Goal: Transaction & Acquisition: Purchase product/service

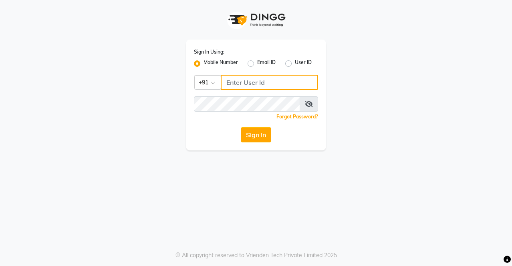
click at [234, 84] on input "Username" at bounding box center [269, 82] width 97 height 15
click at [226, 82] on input "8169418462" at bounding box center [269, 82] width 97 height 15
drag, startPoint x: 226, startPoint y: 82, endPoint x: 312, endPoint y: 94, distance: 87.0
click at [307, 103] on div "Sign In Using: Mobile Number Email ID User ID Country Code × [PHONE_NUMBER] Rem…" at bounding box center [256, 95] width 140 height 111
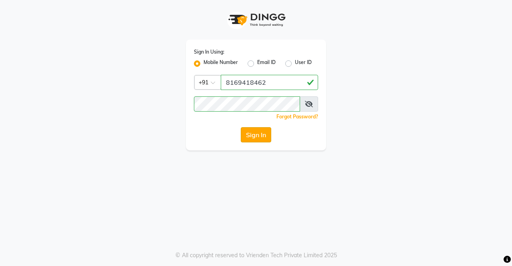
drag, startPoint x: 256, startPoint y: 129, endPoint x: 258, endPoint y: 140, distance: 11.4
click at [258, 140] on button "Sign In" at bounding box center [256, 134] width 30 height 15
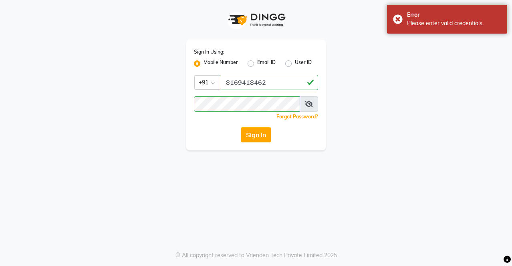
click at [310, 106] on icon at bounding box center [309, 104] width 8 height 6
click at [250, 131] on button "Sign In" at bounding box center [256, 134] width 30 height 15
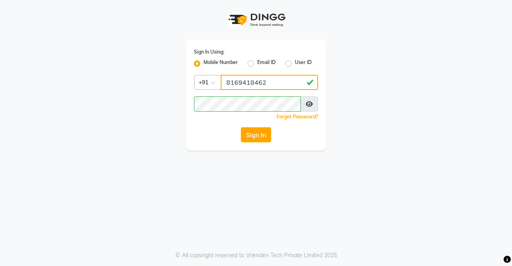
click at [246, 82] on input "8169418462" at bounding box center [269, 82] width 97 height 15
type input "8169518462"
click at [249, 133] on button "Sign In" at bounding box center [256, 134] width 30 height 15
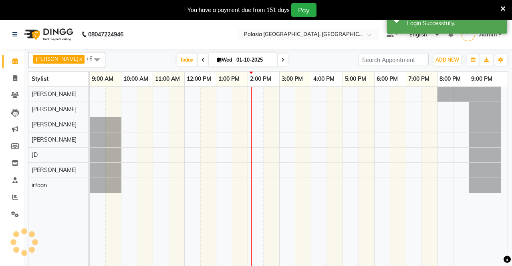
select select "en"
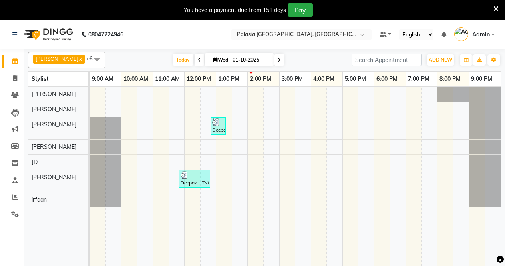
click at [164, 111] on div "Deepak ., TK01, 12:50 PM-01:20 PM, Other Body Services - UPPERLIP / NOSE/EAR/EY…" at bounding box center [295, 181] width 411 height 189
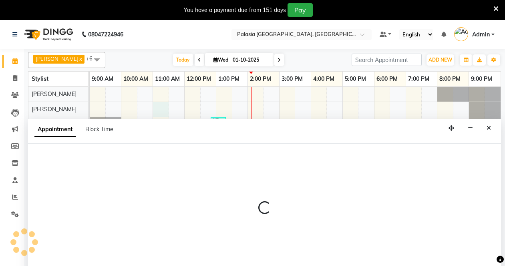
scroll to position [20, 0]
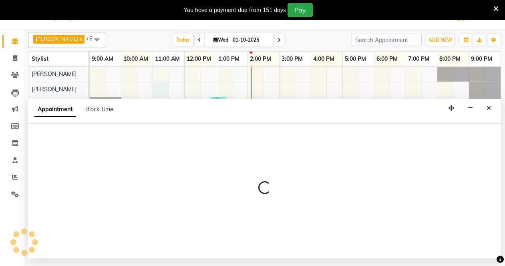
select select "47232"
select select "tentative"
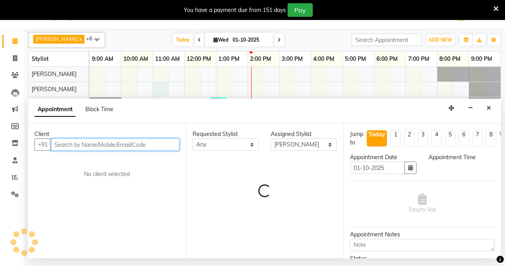
select select "660"
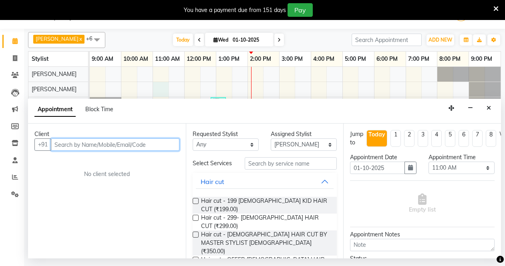
click at [85, 147] on input "text" at bounding box center [115, 145] width 129 height 12
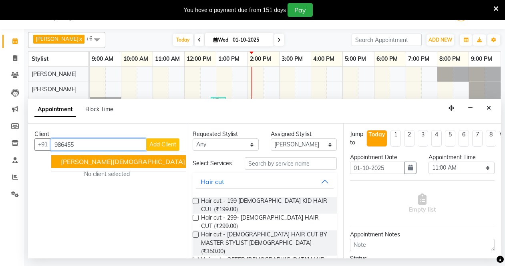
click at [80, 161] on span "[PERSON_NAME][DEMOGRAPHIC_DATA]" at bounding box center [123, 162] width 124 height 8
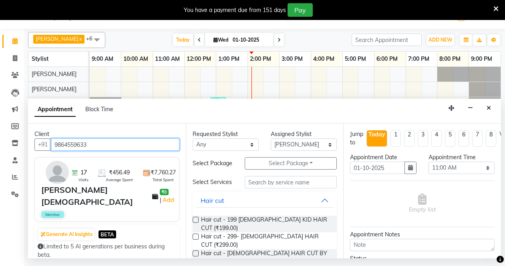
scroll to position [40, 0]
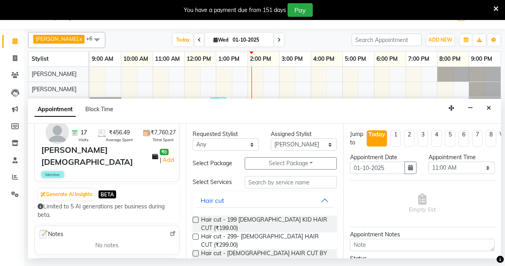
type input "9864559633"
click at [275, 189] on input "text" at bounding box center [291, 182] width 92 height 12
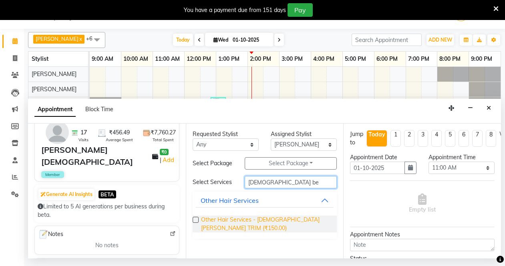
type input "[DEMOGRAPHIC_DATA] be"
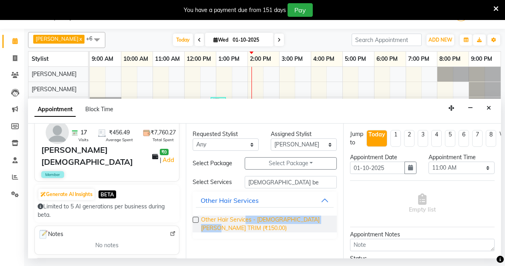
click at [244, 224] on span "Other Hair Services - [DEMOGRAPHIC_DATA] [PERSON_NAME] TRIM (₹150.00)" at bounding box center [266, 224] width 130 height 17
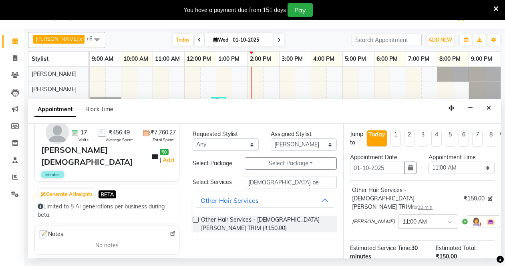
click at [448, 220] on span at bounding box center [453, 224] width 10 height 8
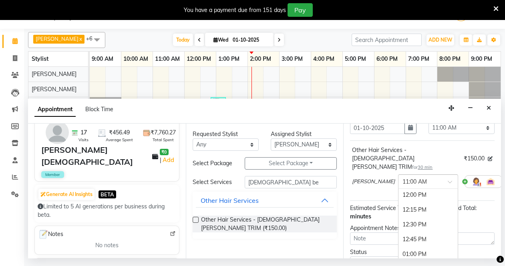
scroll to position [120, 0]
click at [399, 217] on div "12:30 PM" at bounding box center [428, 224] width 59 height 15
click at [194, 220] on label at bounding box center [196, 220] width 6 height 6
click at [194, 220] on input "checkbox" at bounding box center [195, 220] width 5 height 5
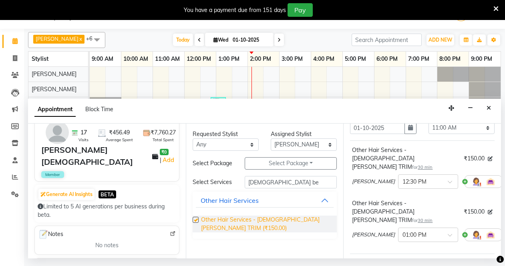
checkbox input "false"
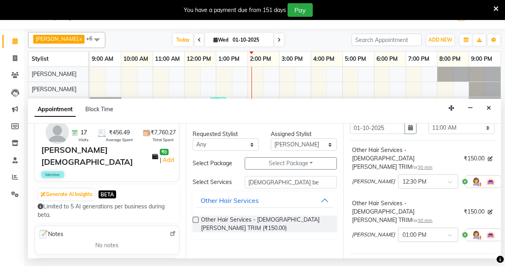
click at [483, 225] on div "[PERSON_NAME] × 01:00 PM" at bounding box center [422, 235] width 141 height 21
click at [506, 232] on icon at bounding box center [508, 235] width 5 height 6
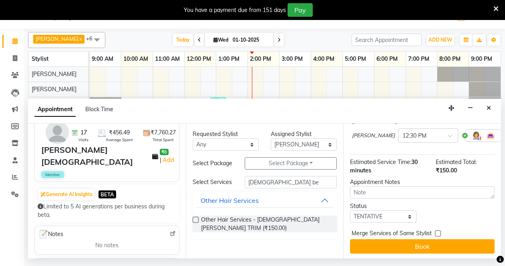
scroll to position [87, 0]
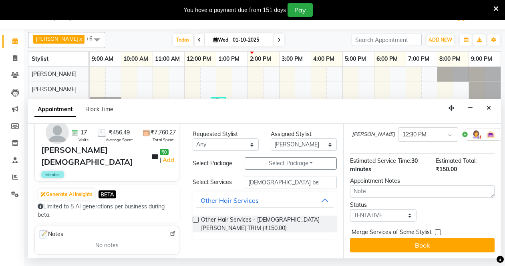
click at [422, 229] on span "Merge Services of Same Stylist" at bounding box center [392, 233] width 80 height 10
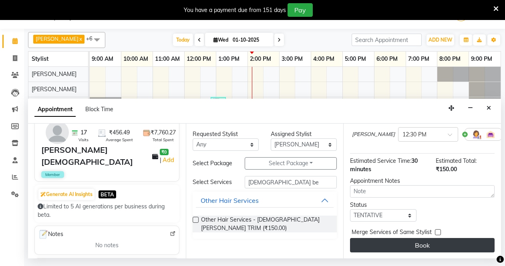
click at [422, 238] on button "Book" at bounding box center [422, 245] width 145 height 14
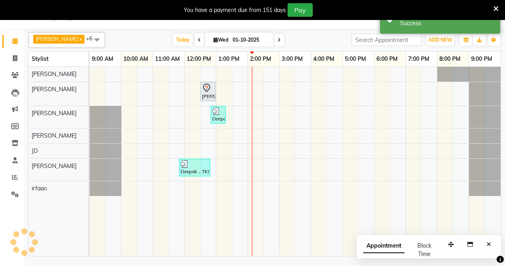
scroll to position [0, 0]
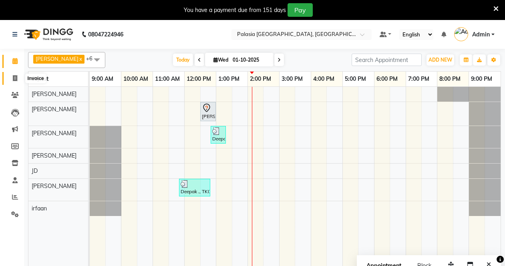
click at [16, 79] on icon at bounding box center [15, 78] width 4 height 6
select select "service"
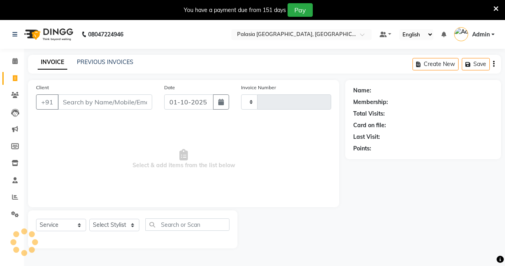
type input "3801"
select select "6009"
click at [90, 99] on input "Client" at bounding box center [105, 102] width 95 height 15
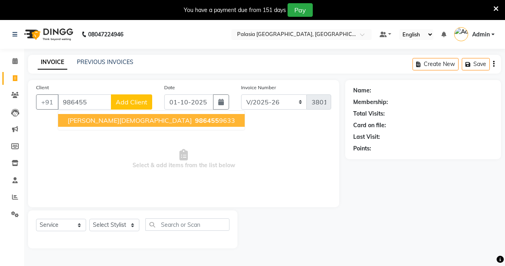
click at [89, 117] on span "[PERSON_NAME][DEMOGRAPHIC_DATA]" at bounding box center [130, 121] width 124 height 8
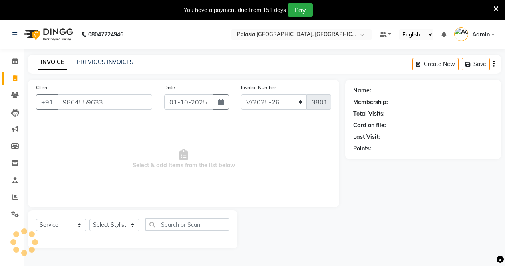
type input "9864559633"
select select "1: Object"
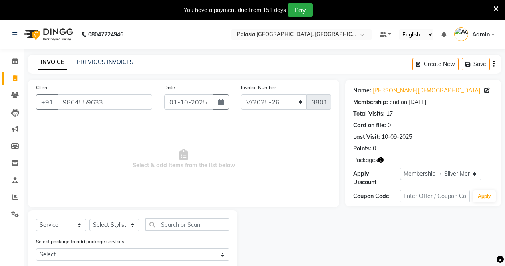
scroll to position [21, 0]
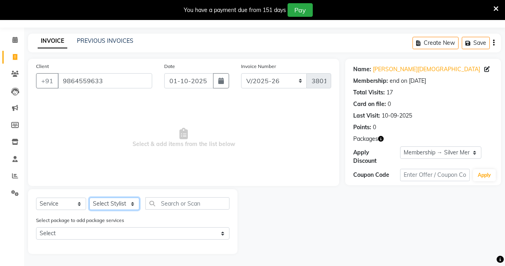
click at [133, 203] on select "Select Stylist [PERSON_NAME] Admin Aparna . [PERSON_NAME] [PERSON_NAME] [PERSON…" at bounding box center [114, 204] width 50 height 12
select select "77968"
click at [89, 198] on select "Select Stylist [PERSON_NAME] Admin Aparna . [PERSON_NAME] [PERSON_NAME] [PERSON…" at bounding box center [114, 204] width 50 height 12
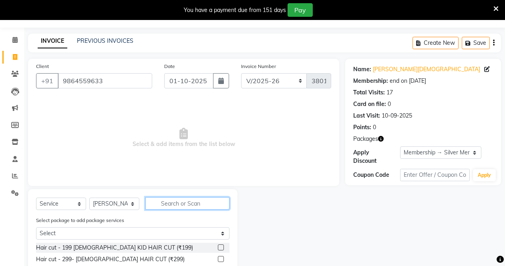
click at [171, 202] on input "text" at bounding box center [187, 203] width 84 height 12
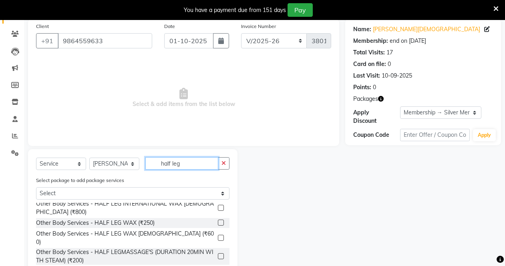
scroll to position [0, 0]
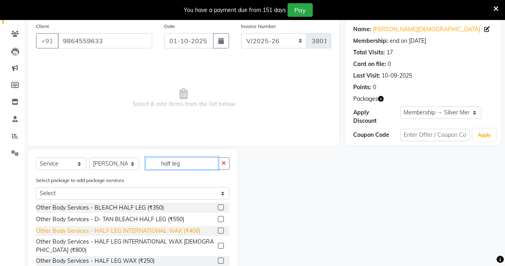
type input "half leg"
click at [162, 228] on div "Other Body Services - HALF LEG INTERNATIONAL WAX (₹400)" at bounding box center [118, 231] width 164 height 8
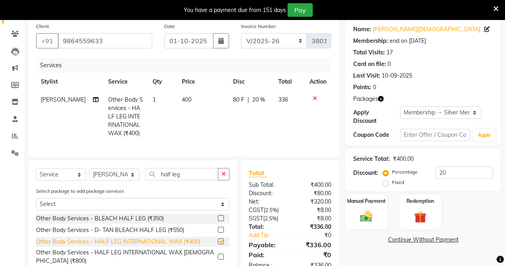
checkbox input "false"
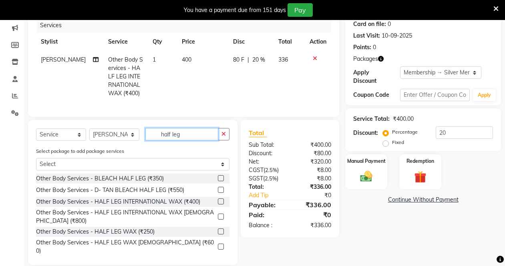
click at [187, 141] on input "half leg" at bounding box center [181, 134] width 73 height 12
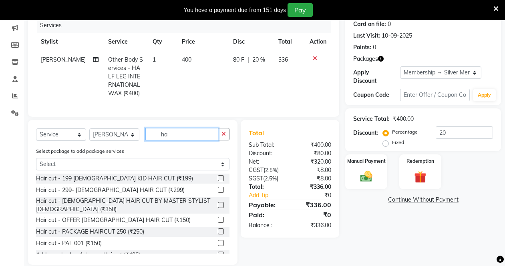
type input "h"
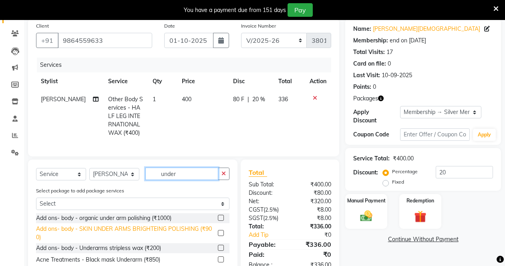
scroll to position [61, 0]
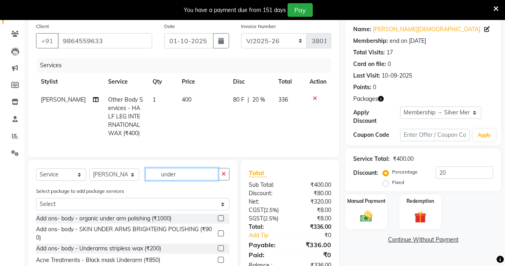
click at [178, 181] on input "under" at bounding box center [181, 174] width 73 height 12
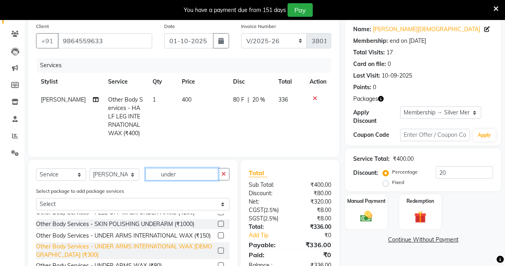
scroll to position [80, 0]
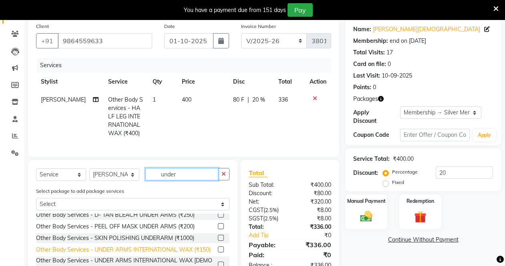
type input "under"
click at [190, 254] on div "Other Body Services - UNDER ARMS INTERNATIONAL WAX (₹150)" at bounding box center [123, 250] width 175 height 8
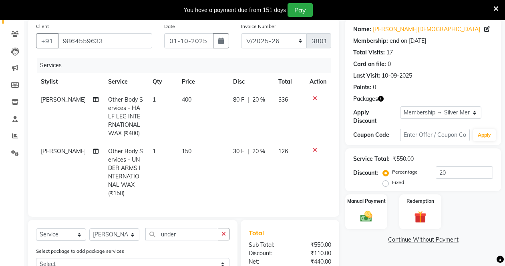
checkbox input "false"
click at [191, 237] on input "under" at bounding box center [181, 234] width 73 height 12
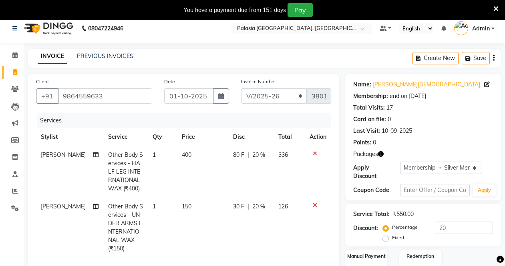
scroll to position [0, 0]
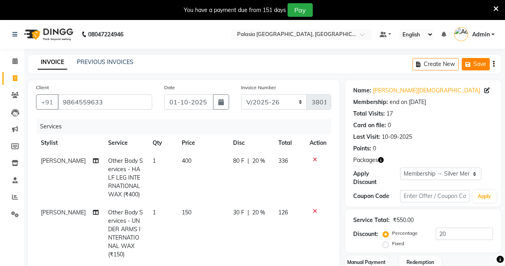
click at [476, 66] on button "Save" at bounding box center [476, 64] width 28 height 12
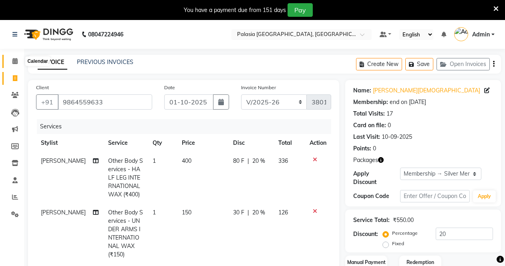
click at [14, 62] on icon at bounding box center [14, 61] width 5 height 6
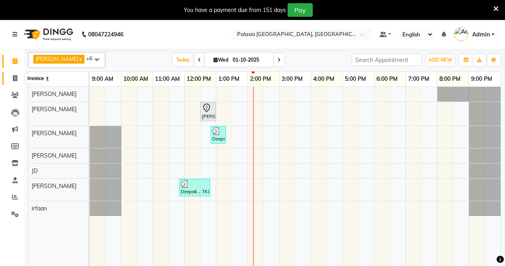
click at [15, 77] on icon at bounding box center [15, 78] width 4 height 6
select select "6009"
select select "service"
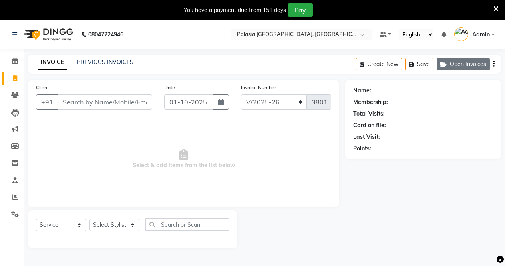
click at [471, 64] on button "Open Invoices" at bounding box center [463, 64] width 53 height 12
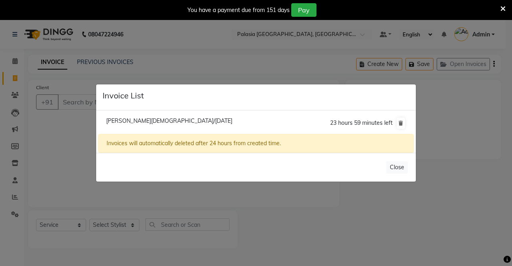
click at [242, 123] on li "[PERSON_NAME][DEMOGRAPHIC_DATA]/[DATE] 23 hours 59 minutes left" at bounding box center [256, 123] width 316 height 22
click at [167, 121] on span "[PERSON_NAME][DEMOGRAPHIC_DATA]/[DATE]" at bounding box center [169, 120] width 126 height 7
type input "9864559633"
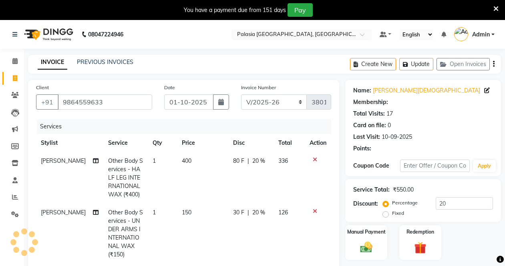
type input "0"
select select "1: Object"
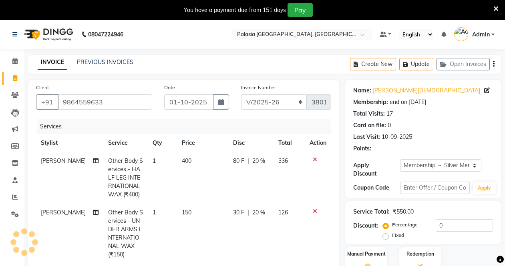
type input "20"
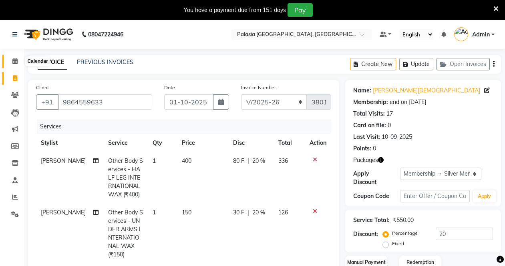
click at [17, 62] on icon at bounding box center [14, 61] width 5 height 6
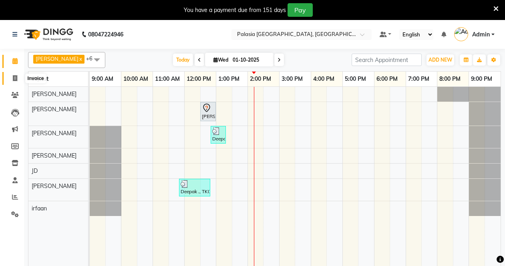
click at [15, 76] on icon at bounding box center [15, 78] width 4 height 6
select select "service"
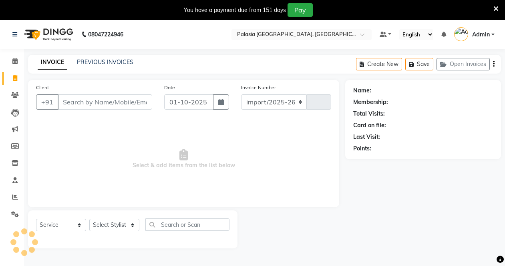
select select "6009"
type input "3801"
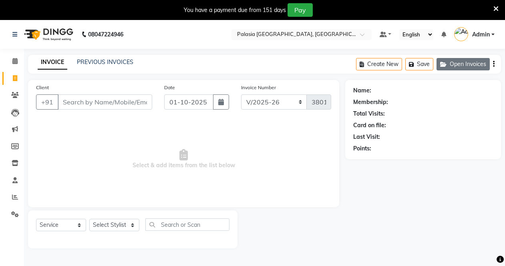
click at [463, 64] on button "Open Invoices" at bounding box center [463, 64] width 53 height 12
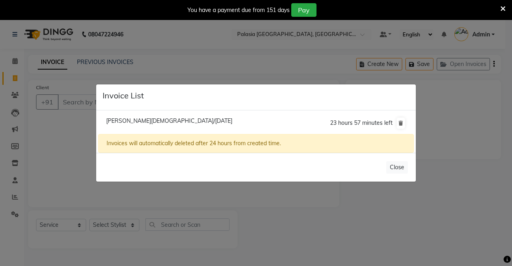
click at [191, 117] on li "[PERSON_NAME][DEMOGRAPHIC_DATA]/[DATE] 23 hours 57 minutes left" at bounding box center [256, 123] width 316 height 22
click at [162, 117] on span "[PERSON_NAME][DEMOGRAPHIC_DATA]/[DATE]" at bounding box center [169, 120] width 126 height 7
type input "9864559633"
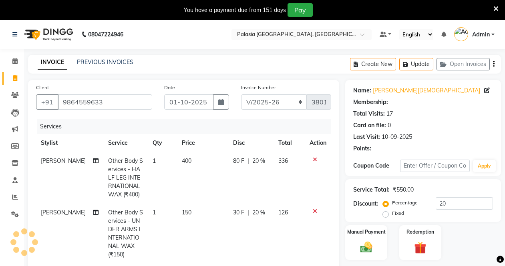
type input "0"
select select "1: Object"
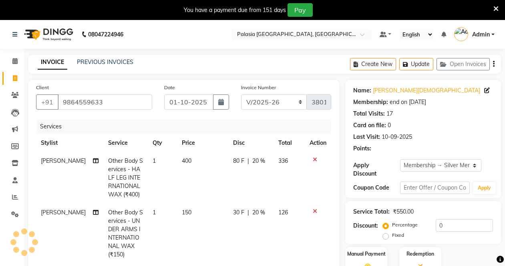
type input "20"
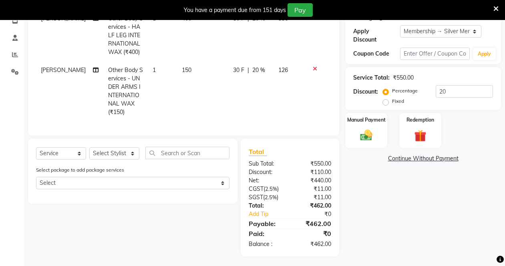
scroll to position [143, 0]
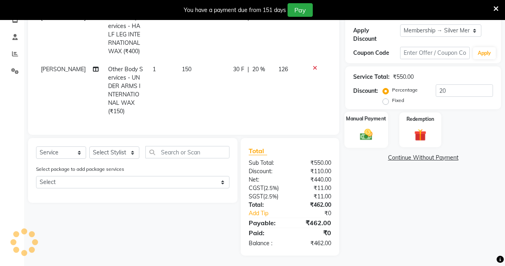
click at [369, 126] on div "Manual Payment" at bounding box center [367, 130] width 44 height 36
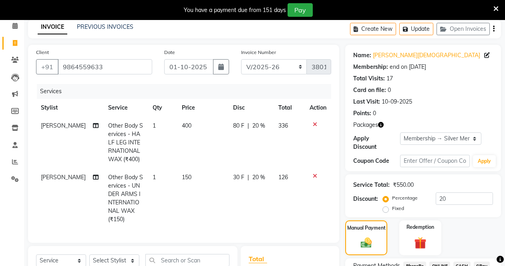
scroll to position [23, 0]
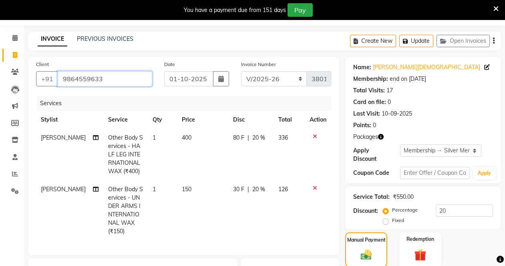
click at [107, 81] on input "9864559633" at bounding box center [105, 78] width 95 height 15
type input "986455963"
type input "0"
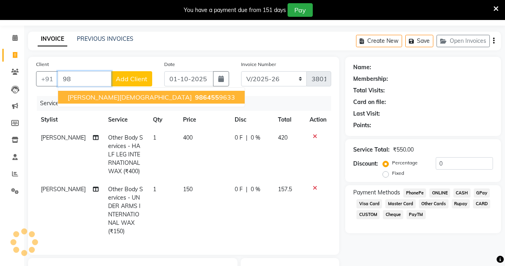
type input "9"
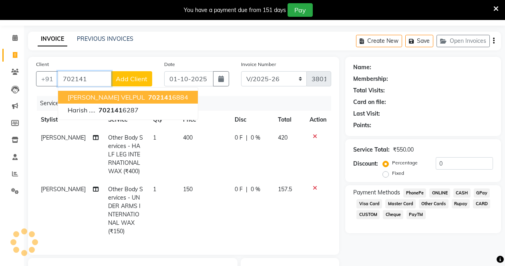
click at [106, 97] on span "[PERSON_NAME] VELPUL" at bounding box center [106, 97] width 77 height 8
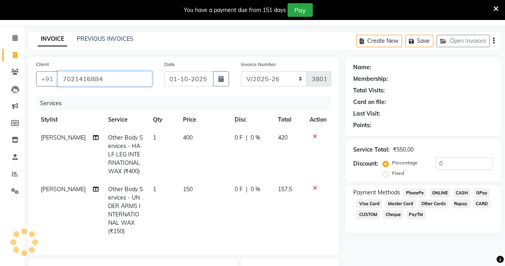
type input "7021416884"
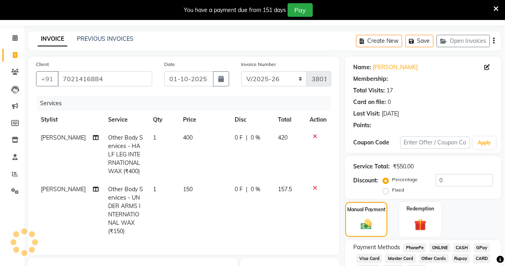
select select "1: Object"
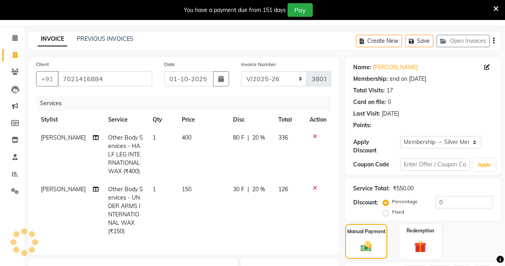
type input "20"
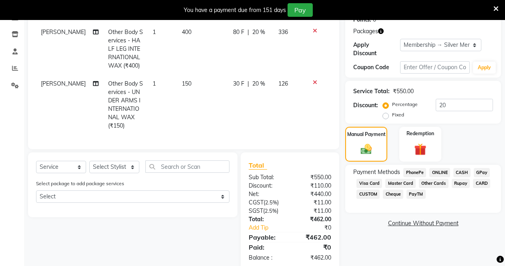
scroll to position [143, 0]
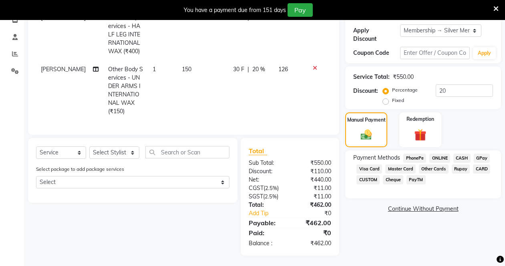
click at [413, 177] on span "PayTM" at bounding box center [416, 179] width 19 height 9
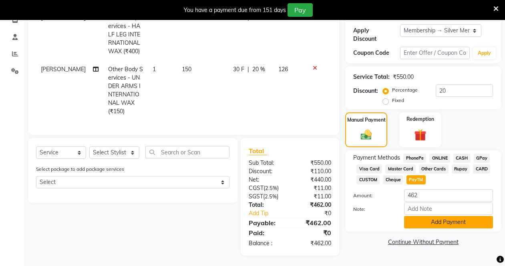
click at [424, 221] on button "Add Payment" at bounding box center [448, 222] width 89 height 12
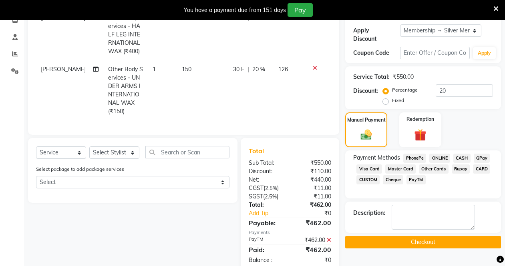
click at [415, 242] on button "Checkout" at bounding box center [423, 242] width 156 height 12
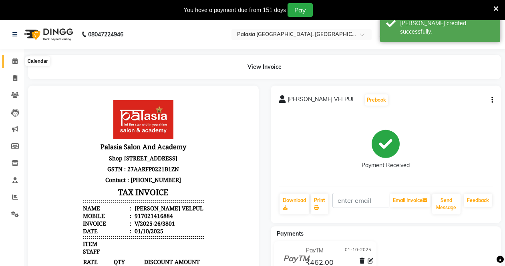
click at [15, 58] on icon at bounding box center [14, 61] width 5 height 6
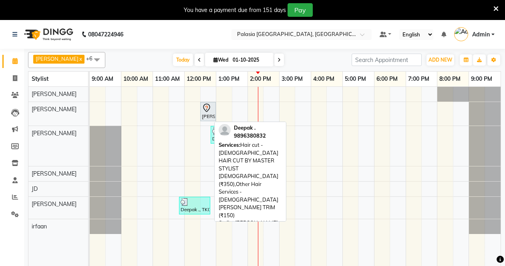
click at [192, 204] on div at bounding box center [195, 202] width 28 height 8
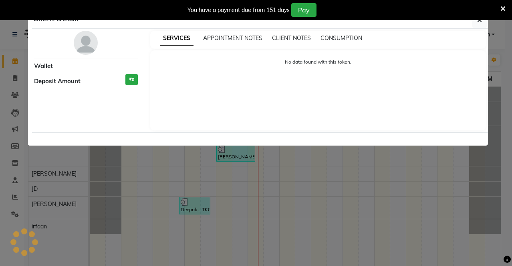
select select "3"
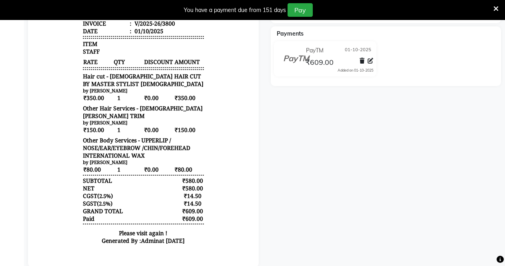
click at [498, 6] on icon at bounding box center [496, 8] width 5 height 7
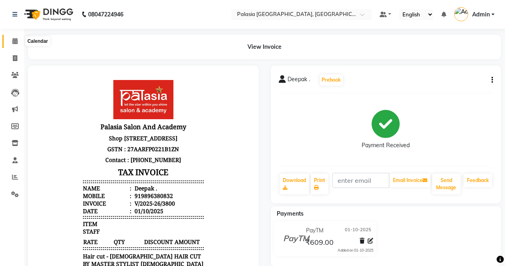
click at [10, 41] on span at bounding box center [15, 41] width 14 height 9
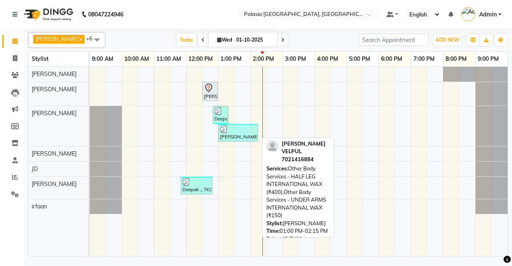
click at [235, 133] on div at bounding box center [238, 129] width 36 height 8
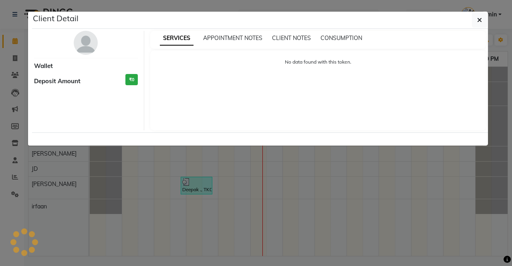
select select "3"
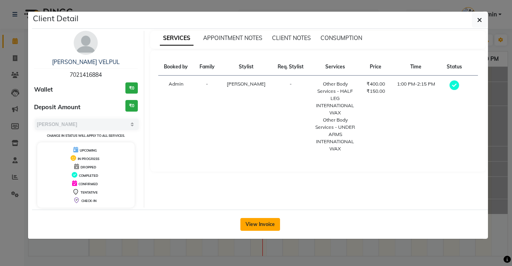
click at [264, 219] on button "View Invoice" at bounding box center [260, 224] width 40 height 13
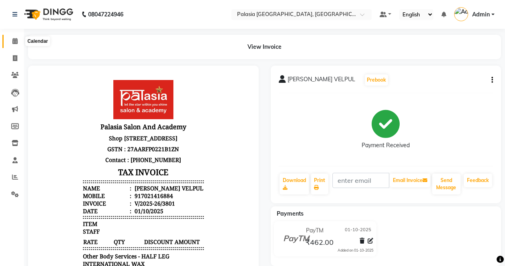
click at [15, 42] on icon at bounding box center [14, 41] width 5 height 6
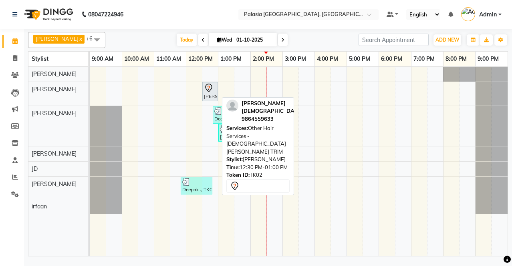
click at [209, 92] on icon at bounding box center [209, 88] width 10 height 10
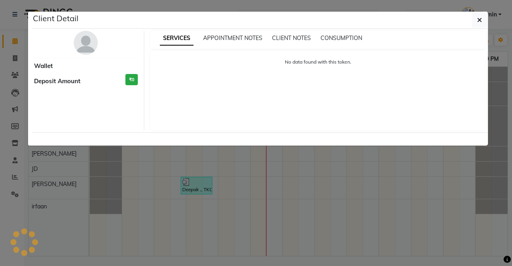
select select "7"
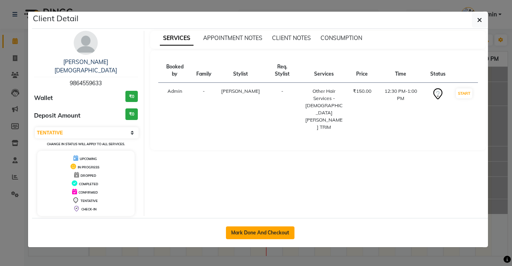
click at [259, 227] on button "Mark Done And Checkout" at bounding box center [260, 233] width 69 height 13
select select "service"
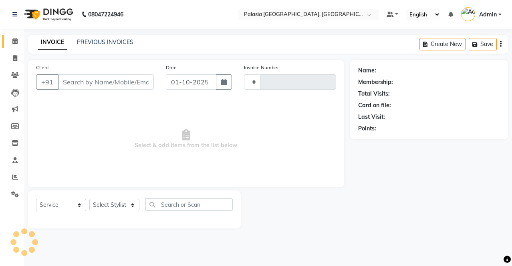
type input "3802"
select select "6009"
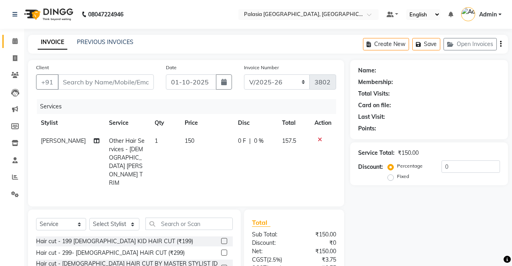
type input "9864559633"
select select "47232"
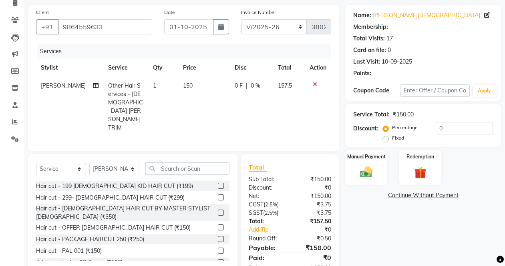
select select "1: Object"
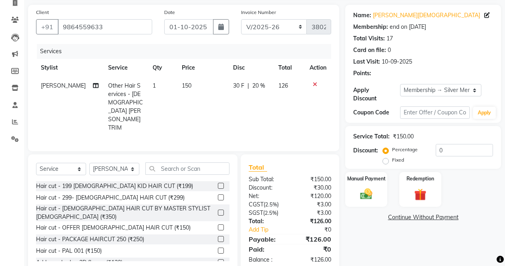
type input "20"
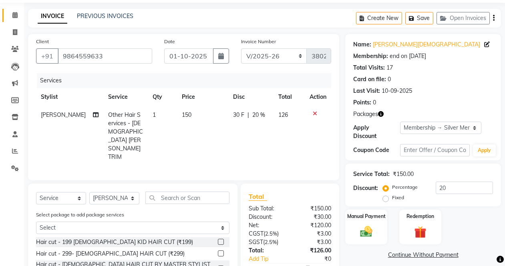
scroll to position [40, 0]
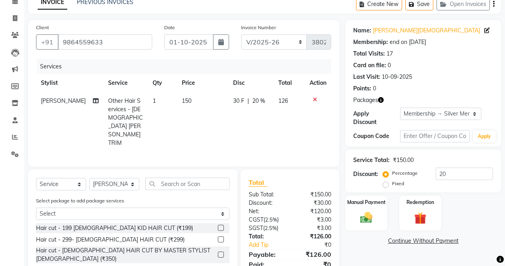
click at [67, 101] on span "[PERSON_NAME]" at bounding box center [63, 100] width 45 height 7
select select "47232"
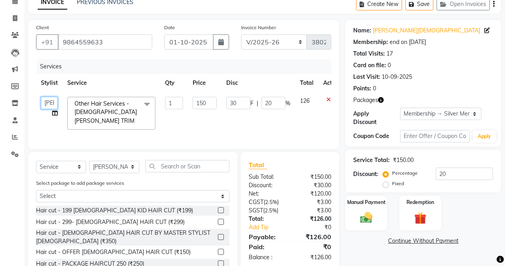
click at [51, 105] on select "[PERSON_NAME] Admin Aparna . [PERSON_NAME] [PERSON_NAME] [PERSON_NAME] [PERSON_…" at bounding box center [49, 103] width 17 height 12
select select "46370"
click at [180, 123] on td "1" at bounding box center [174, 113] width 28 height 42
click at [127, 41] on input "9864559633" at bounding box center [105, 41] width 95 height 15
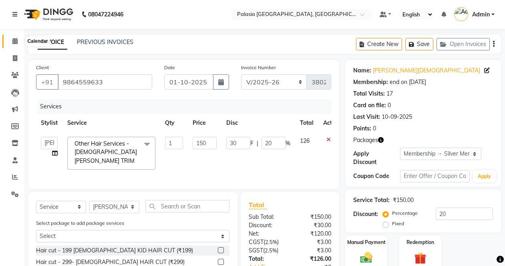
click at [11, 40] on span at bounding box center [15, 41] width 14 height 9
click at [427, 44] on button "Save" at bounding box center [419, 44] width 28 height 12
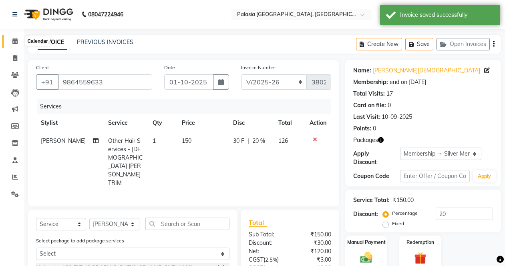
click at [15, 41] on icon at bounding box center [14, 41] width 5 height 6
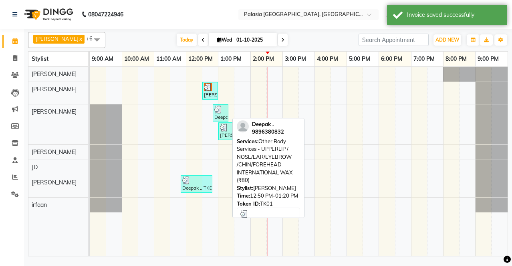
click at [217, 111] on img at bounding box center [218, 110] width 8 height 8
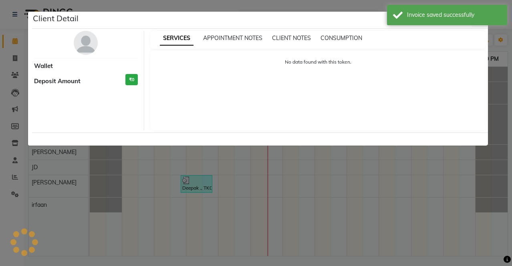
select select "3"
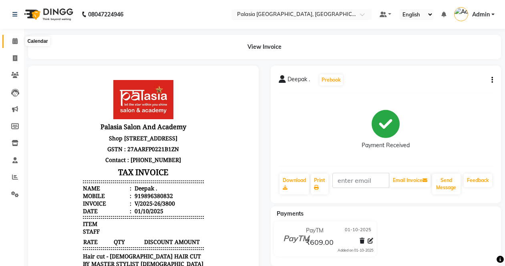
click at [12, 41] on icon at bounding box center [14, 41] width 5 height 6
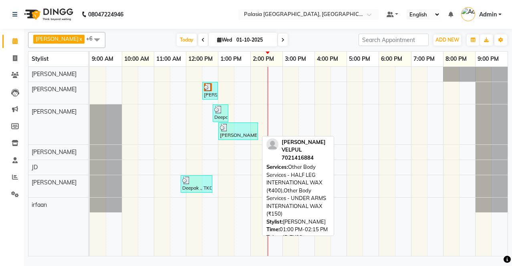
click at [227, 129] on img at bounding box center [224, 128] width 8 height 8
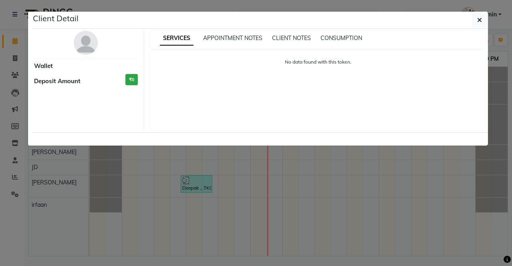
select select "3"
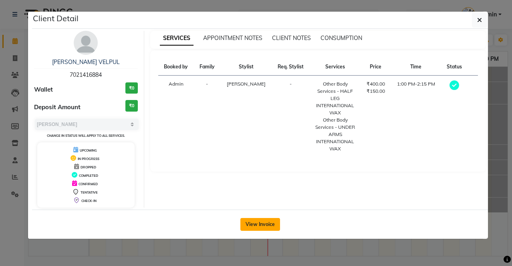
click at [250, 225] on button "View Invoice" at bounding box center [260, 224] width 40 height 13
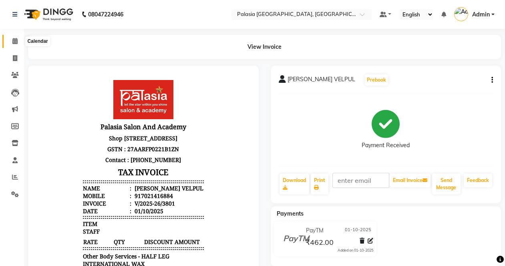
click at [16, 40] on icon at bounding box center [14, 41] width 5 height 6
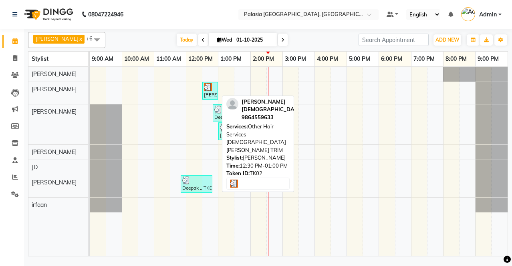
click at [214, 90] on div at bounding box center [210, 87] width 12 height 8
select select "3"
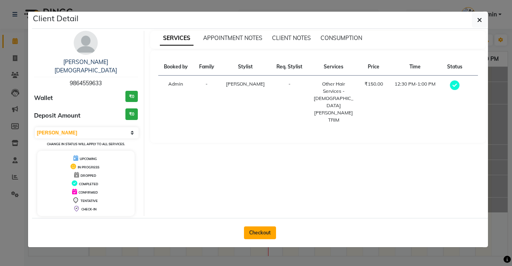
click at [260, 228] on button "Checkout" at bounding box center [260, 233] width 32 height 13
select select "6009"
select select "service"
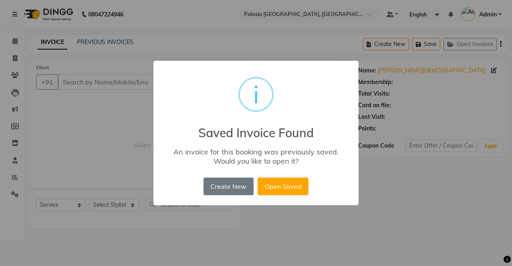
click at [220, 183] on button "Create New" at bounding box center [229, 187] width 50 height 18
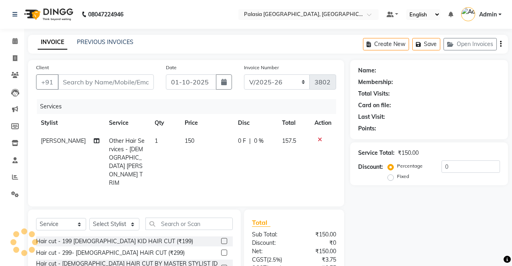
type input "9864559633"
select select "47232"
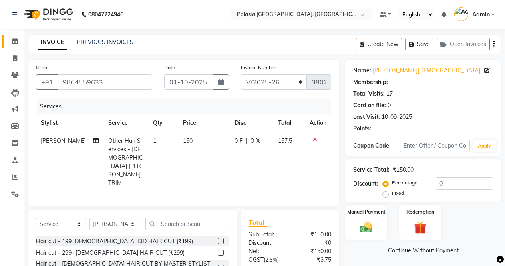
select select "1: Object"
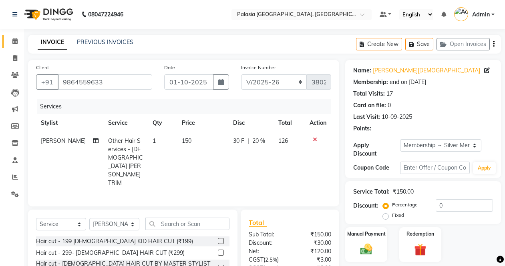
type input "20"
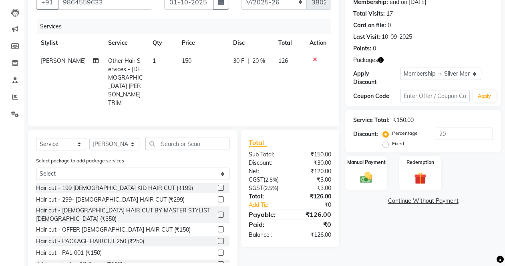
scroll to position [82, 0]
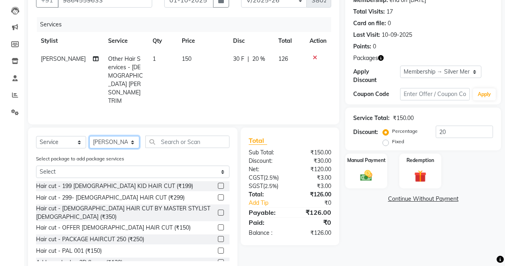
click at [131, 136] on select "Select Stylist [PERSON_NAME] Admin Aparna . [PERSON_NAME] [PERSON_NAME] [PERSON…" at bounding box center [114, 142] width 50 height 12
click at [56, 69] on td "[PERSON_NAME]" at bounding box center [69, 80] width 67 height 60
select select "47232"
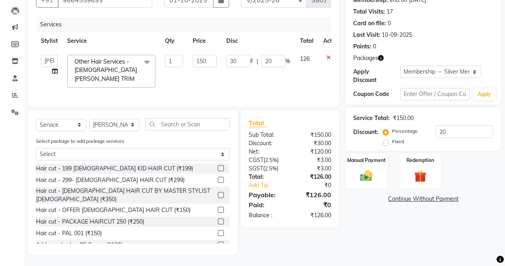
scroll to position [81, 0]
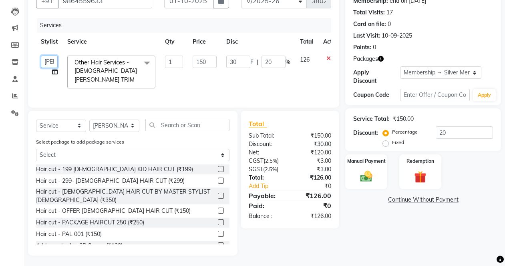
click at [49, 62] on select "[PERSON_NAME] Admin Aparna . [PERSON_NAME] [PERSON_NAME] [PERSON_NAME] [PERSON_…" at bounding box center [49, 62] width 17 height 12
select select "46370"
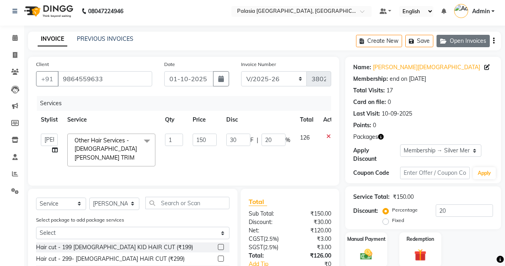
scroll to position [0, 0]
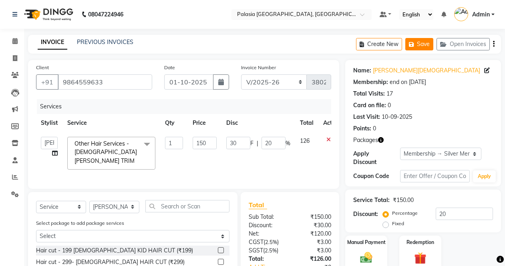
click at [413, 44] on icon "button" at bounding box center [413, 45] width 8 height 6
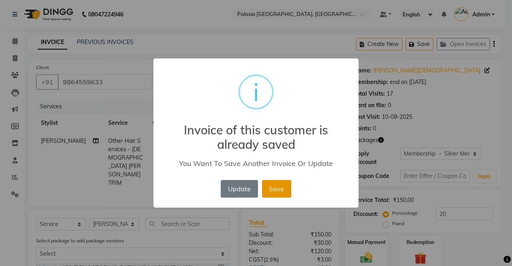
click at [266, 185] on button "Save" at bounding box center [276, 189] width 29 height 18
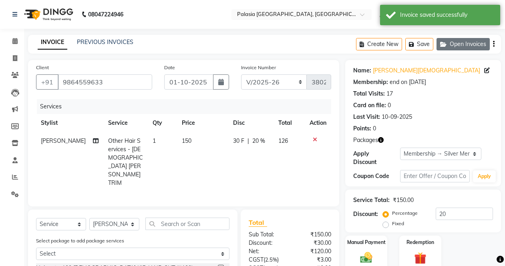
click at [454, 44] on button "Open Invoices" at bounding box center [463, 44] width 53 height 12
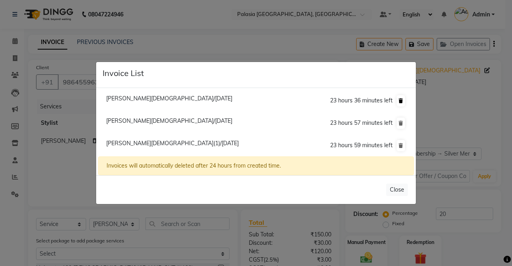
click at [401, 103] on icon at bounding box center [401, 101] width 4 height 5
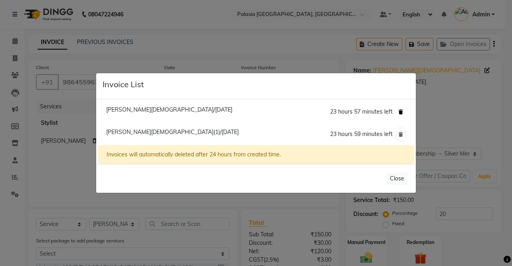
click at [403, 110] on icon at bounding box center [401, 112] width 4 height 5
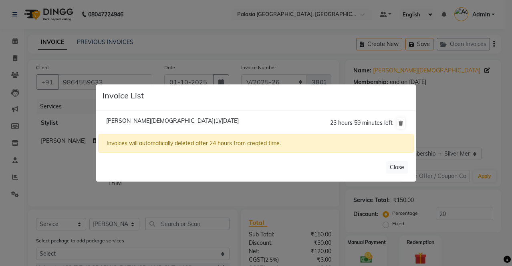
click at [130, 123] on span "[PERSON_NAME][DEMOGRAPHIC_DATA](1)/[DATE]" at bounding box center [172, 120] width 133 height 7
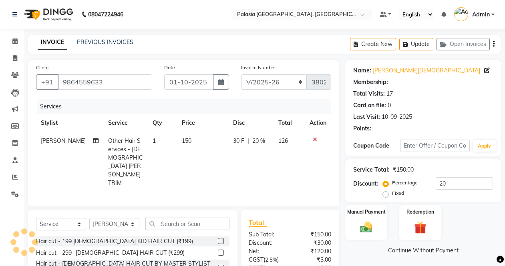
type input "0"
select select "1: Object"
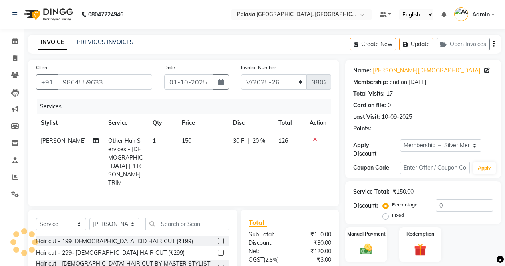
type input "20"
select select
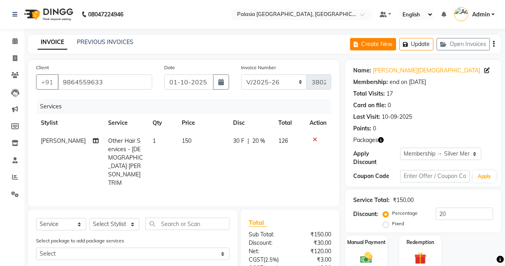
click at [418, 42] on button "Update" at bounding box center [416, 44] width 34 height 12
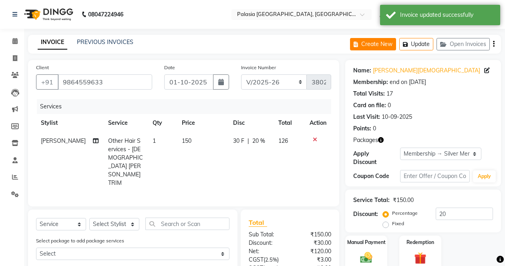
click at [378, 40] on button "Create New" at bounding box center [373, 44] width 46 height 12
select select "service"
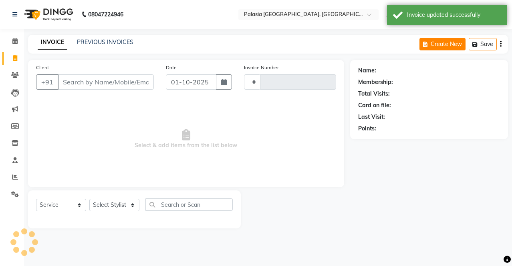
type input "3802"
select select "6009"
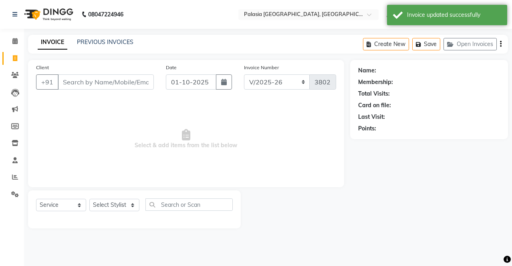
click at [105, 89] on input "Client" at bounding box center [106, 82] width 96 height 15
click at [109, 77] on input "Client" at bounding box center [106, 82] width 96 height 15
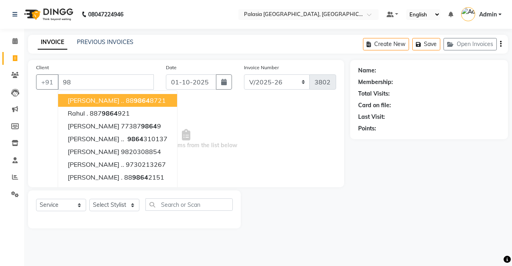
type input "9"
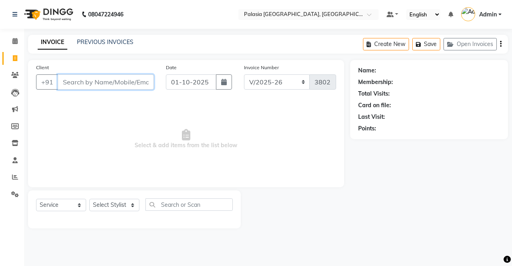
click at [116, 82] on input "Client" at bounding box center [106, 82] width 96 height 15
paste input "9833211137"
type input "9833211137"
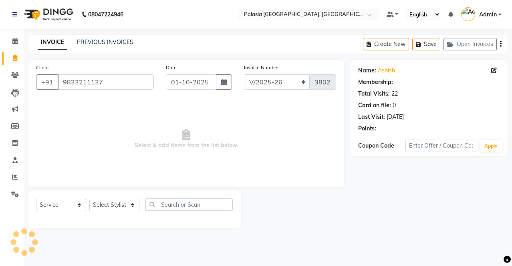
select select "1: Object"
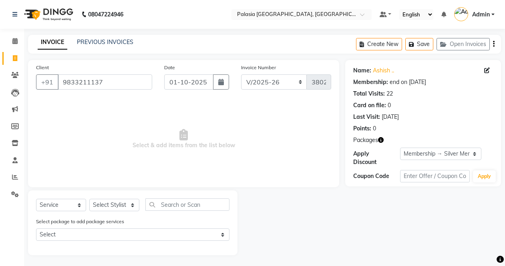
scroll to position [1, 0]
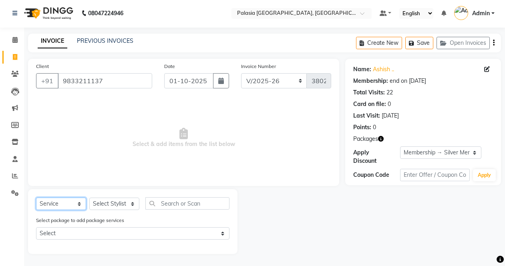
click at [81, 205] on select "Select Service Product Membership Package Voucher Prepaid Gift Card" at bounding box center [61, 204] width 50 height 12
click at [170, 205] on input "text" at bounding box center [187, 203] width 84 height 12
click at [130, 202] on select "Select Stylist [PERSON_NAME] Admin Aparna . [PERSON_NAME] [PERSON_NAME] [PERSON…" at bounding box center [114, 204] width 50 height 12
select select "47232"
click at [89, 198] on select "Select Stylist [PERSON_NAME] Admin Aparna . [PERSON_NAME] [PERSON_NAME] [PERSON…" at bounding box center [114, 204] width 50 height 12
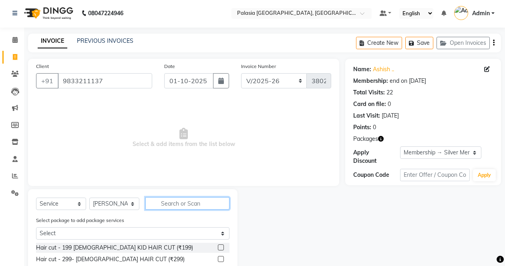
click at [162, 205] on input "text" at bounding box center [187, 203] width 84 height 12
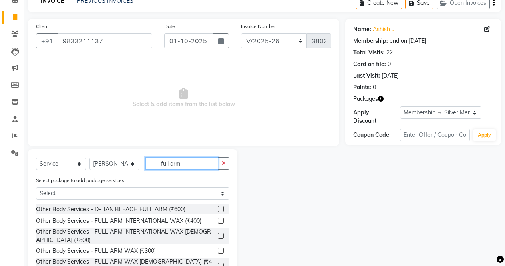
scroll to position [38, 0]
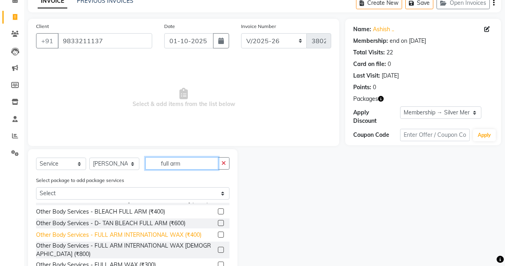
type input "full arm"
click at [142, 231] on div "Other Body Services - FULL ARM INTERNATIONAL WAX (₹400)" at bounding box center [118, 235] width 165 height 8
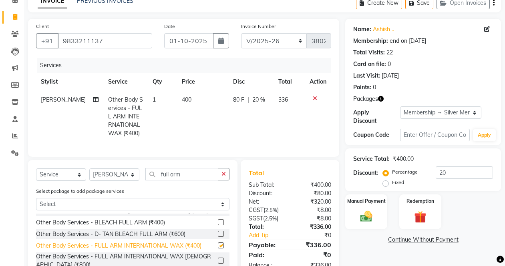
checkbox input "false"
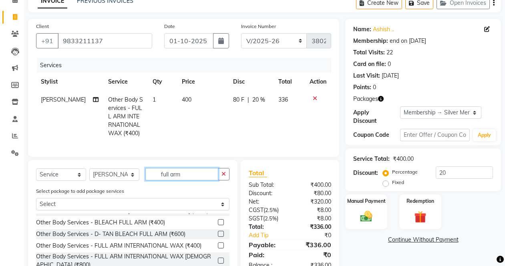
click at [197, 181] on input "full arm" at bounding box center [181, 174] width 73 height 12
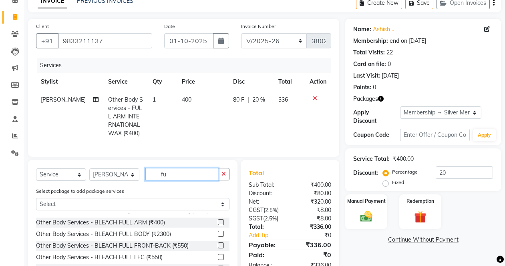
type input "f"
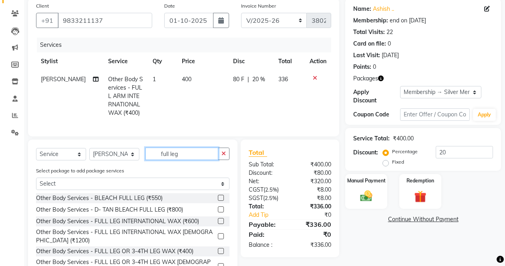
scroll to position [81, 0]
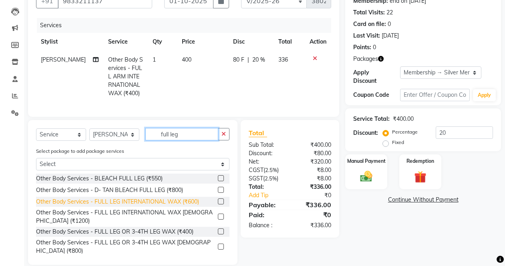
type input "full leg"
click at [127, 206] on div "Other Body Services - FULL LEG INTERNATIONAL WAX (₹600)" at bounding box center [117, 202] width 163 height 8
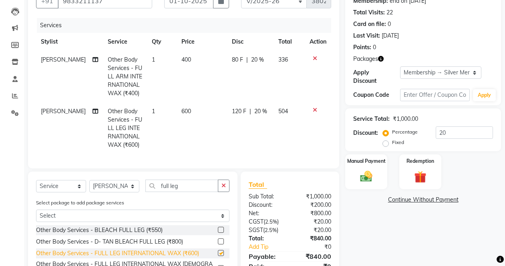
checkbox input "false"
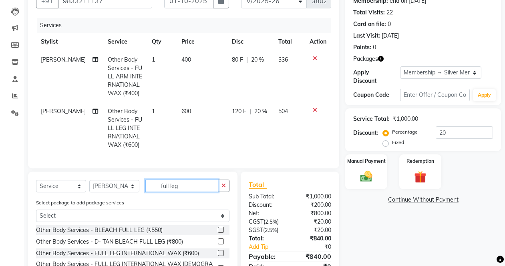
click at [186, 192] on input "full leg" at bounding box center [181, 186] width 73 height 12
type input "f"
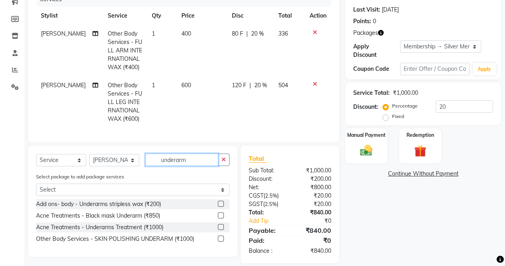
scroll to position [121, 0]
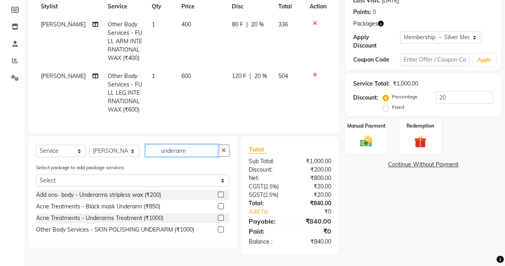
click at [195, 151] on input "underarm" at bounding box center [181, 151] width 73 height 12
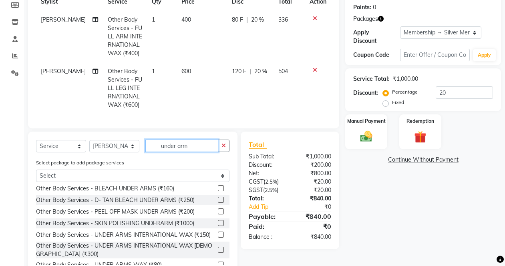
scroll to position [80, 0]
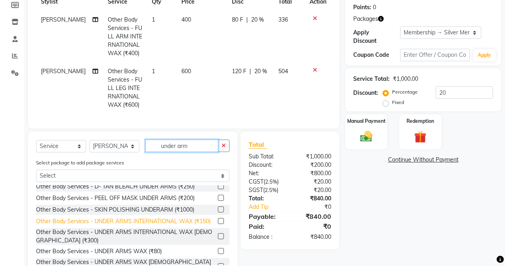
type input "under arm"
click at [166, 226] on div "Other Body Services - UNDER ARMS INTERNATIONAL WAX (₹150)" at bounding box center [123, 222] width 175 height 8
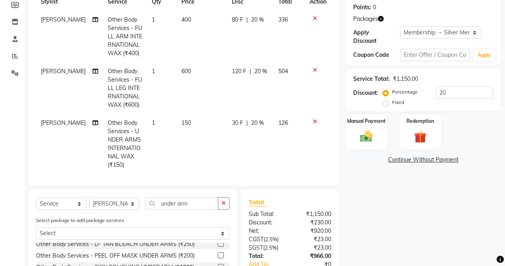
checkbox input "false"
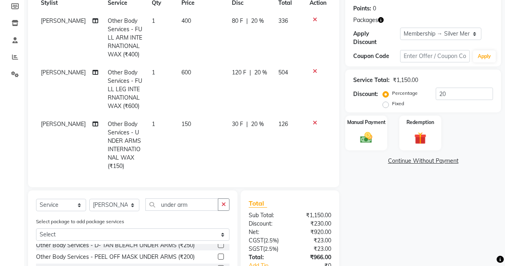
scroll to position [160, 0]
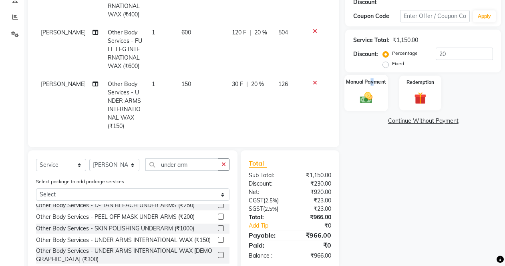
click at [374, 86] on label "Manual Payment" at bounding box center [367, 82] width 40 height 8
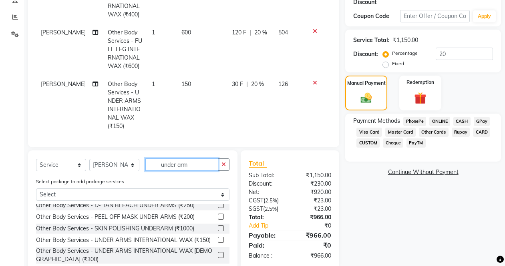
click at [199, 165] on input "under arm" at bounding box center [181, 165] width 73 height 12
type input "u"
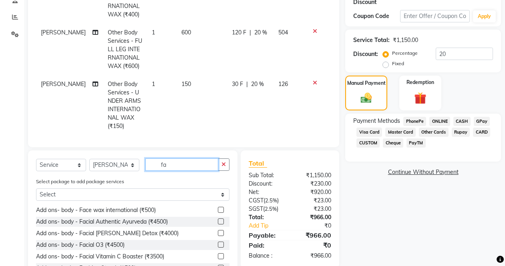
scroll to position [0, 0]
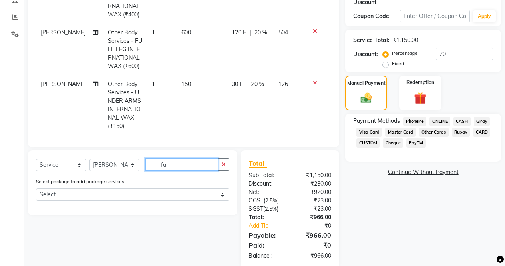
type input "f"
type input "d"
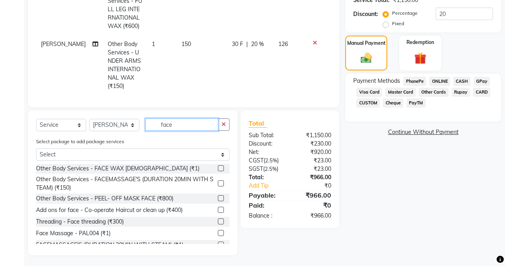
scroll to position [200, 0]
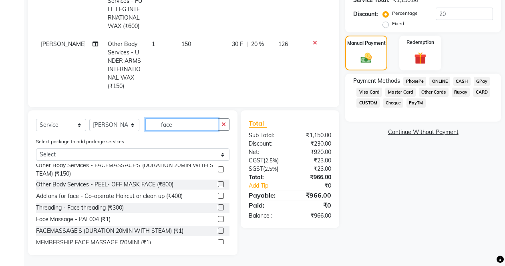
click at [183, 121] on input "face" at bounding box center [181, 125] width 73 height 12
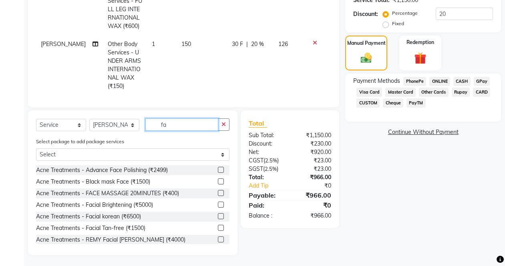
scroll to position [161, 0]
type input "f"
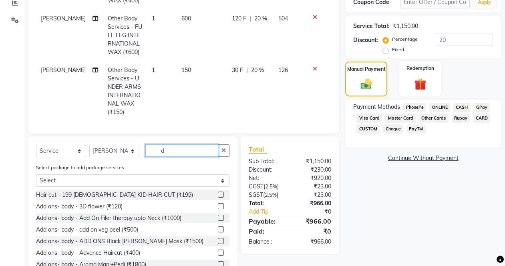
scroll to position [200, 0]
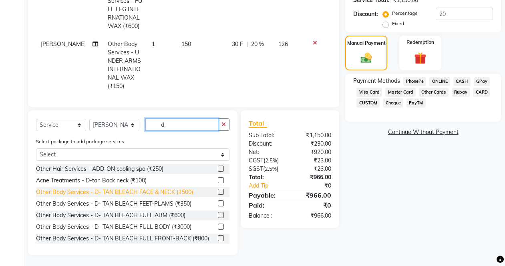
type input "d-"
click at [169, 193] on div "Other Body Services - D- TAN BLEACH FACE & NECK (₹500)" at bounding box center [114, 192] width 157 height 8
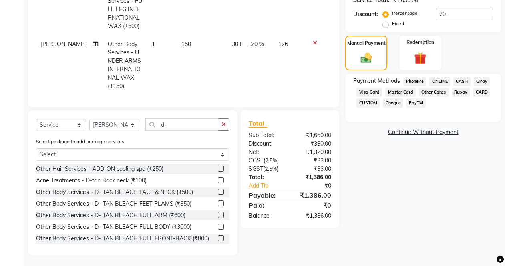
click at [218, 191] on label at bounding box center [221, 192] width 6 height 6
click at [218, 191] on input "checkbox" at bounding box center [220, 192] width 5 height 5
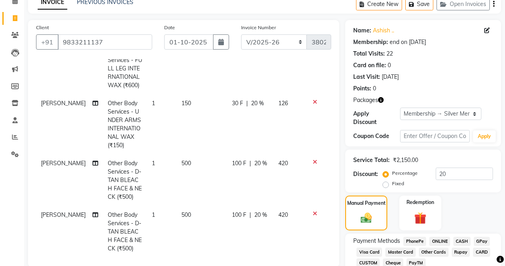
scroll to position [113, 0]
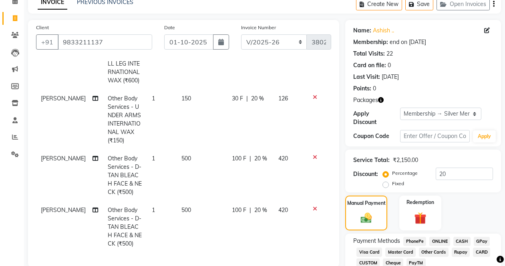
click at [310, 206] on div at bounding box center [318, 209] width 17 height 6
click at [313, 206] on icon at bounding box center [315, 209] width 4 height 6
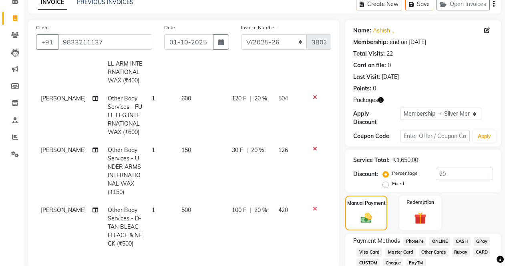
scroll to position [61, 0]
click at [313, 206] on icon at bounding box center [315, 209] width 4 height 6
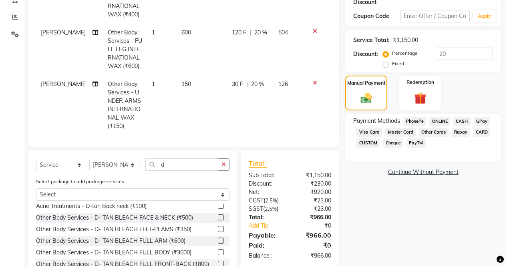
scroll to position [0, 0]
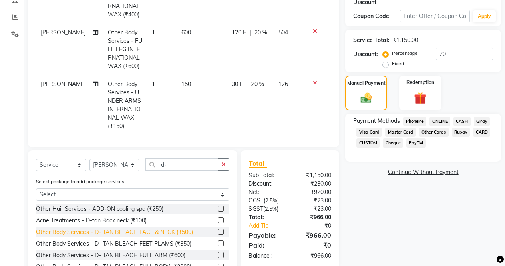
click at [189, 230] on div "Other Body Services - D- TAN BLEACH FACE & NECK (₹500)" at bounding box center [114, 232] width 157 height 8
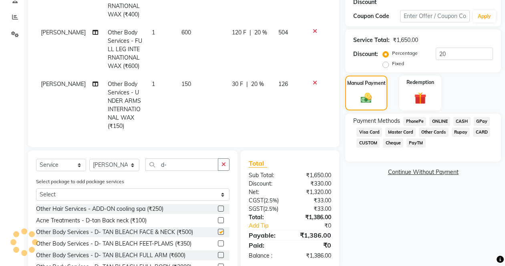
checkbox input "false"
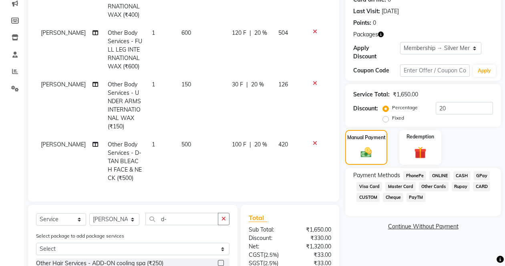
scroll to position [120, 0]
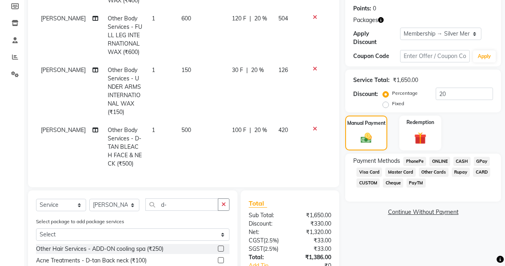
click at [232, 126] on span "100 F" at bounding box center [239, 130] width 14 height 8
select select "47232"
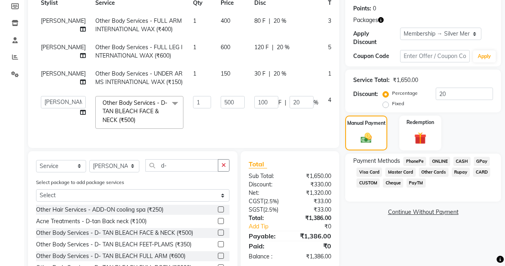
scroll to position [0, 0]
click at [254, 109] on input "100" at bounding box center [266, 102] width 24 height 12
type input "101"
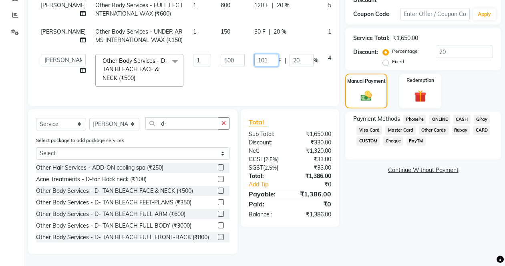
scroll to position [194, 0]
click at [183, 124] on div "Select Service Product Membership Package Voucher Prepaid Gift Card Select Styl…" at bounding box center [133, 181] width 210 height 145
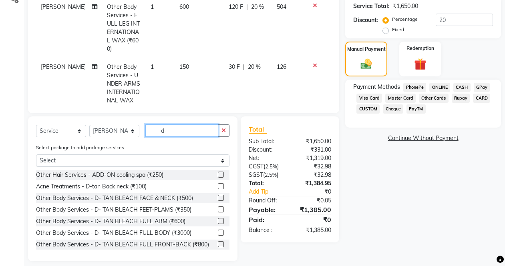
type input "d"
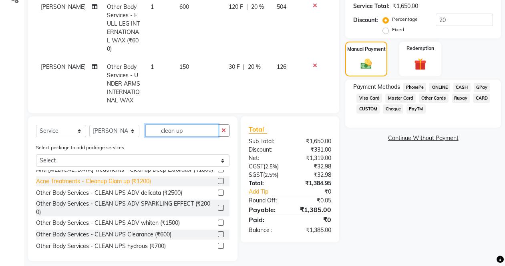
scroll to position [80, 0]
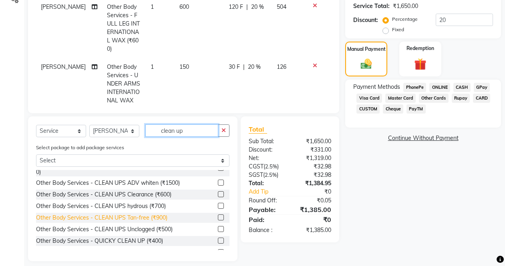
type input "clean up"
click at [130, 219] on div "Other Body Services - CLEAN UPS Tan-free (₹900)" at bounding box center [101, 218] width 131 height 8
checkbox input "false"
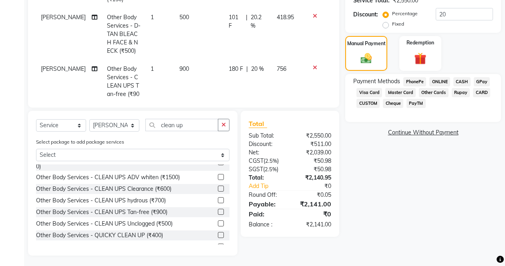
scroll to position [202, 0]
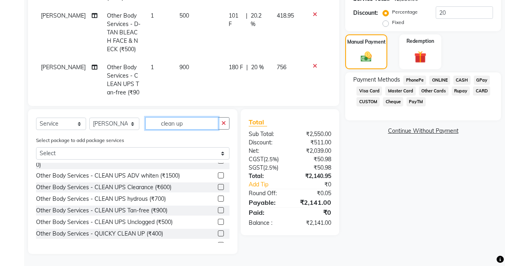
click at [191, 122] on input "clean up" at bounding box center [181, 123] width 73 height 12
type input "c"
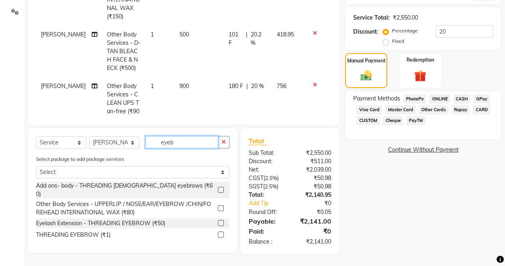
scroll to position [183, 0]
type input "eyebr"
click at [168, 219] on div "Eyelash Extension - THREADING EYEBROW (₹50)" at bounding box center [132, 224] width 193 height 10
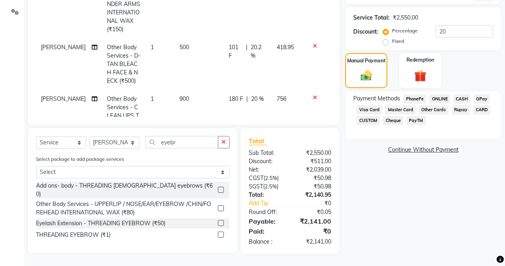
scroll to position [104, 0]
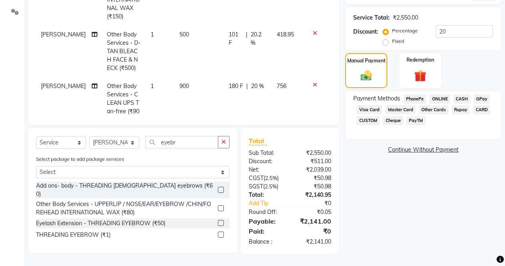
click at [219, 220] on label at bounding box center [221, 223] width 6 height 6
click at [219, 221] on input "checkbox" at bounding box center [220, 223] width 5 height 5
checkbox input "false"
click at [187, 140] on input "eyebr" at bounding box center [181, 142] width 73 height 12
type input "e"
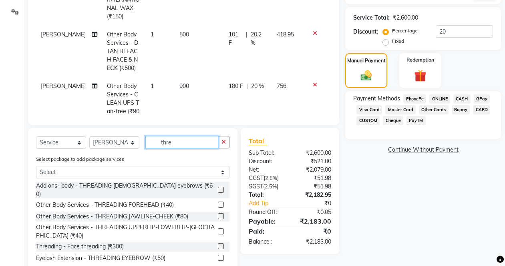
type input "thre"
click at [185, 200] on div "Other Body Services - THREADING FOREHEAD (₹40)" at bounding box center [132, 205] width 193 height 10
click at [186, 200] on div "Other Body Services - THREADING FOREHEAD (₹40)" at bounding box center [132, 205] width 193 height 10
click at [218, 202] on label at bounding box center [221, 205] width 6 height 6
click at [218, 203] on input "checkbox" at bounding box center [220, 205] width 5 height 5
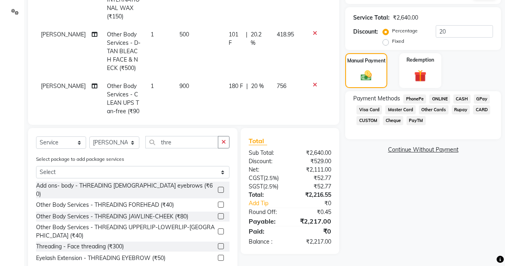
click at [218, 202] on label at bounding box center [221, 205] width 6 height 6
click at [218, 203] on input "checkbox" at bounding box center [220, 205] width 5 height 5
checkbox input "false"
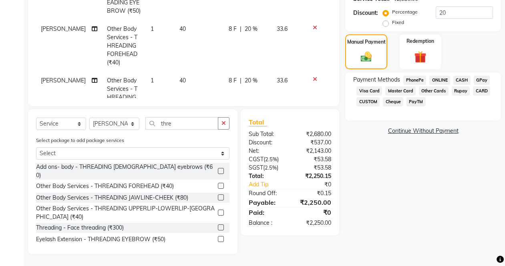
scroll to position [251, 0]
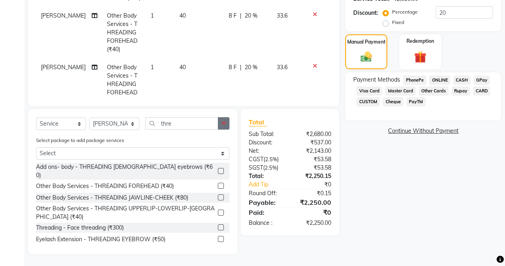
click at [227, 126] on button "button" at bounding box center [224, 123] width 12 height 12
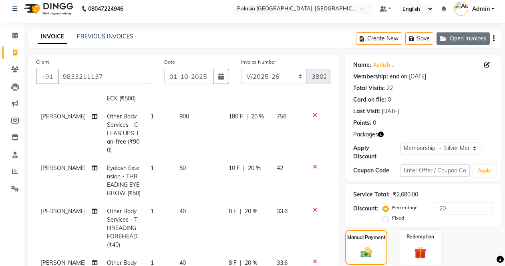
scroll to position [0, 0]
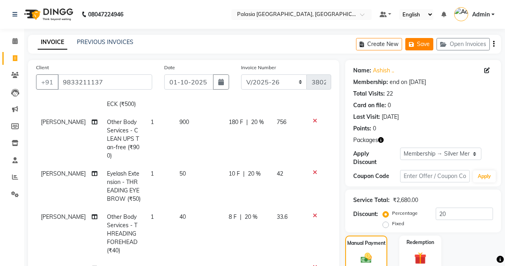
click at [425, 38] on button "Save" at bounding box center [419, 44] width 28 height 12
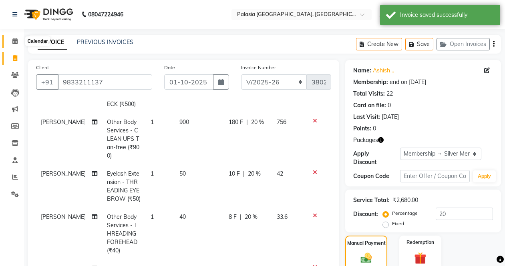
click at [20, 40] on span at bounding box center [15, 41] width 14 height 9
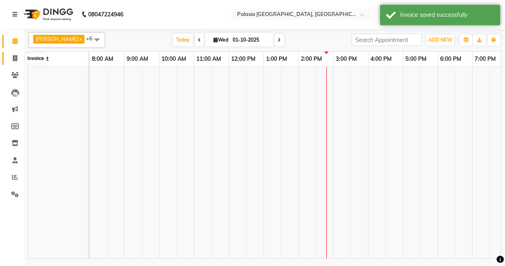
click at [20, 56] on span at bounding box center [15, 58] width 14 height 9
select select "service"
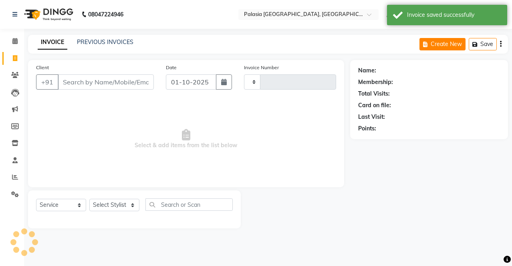
type input "3802"
select select "6009"
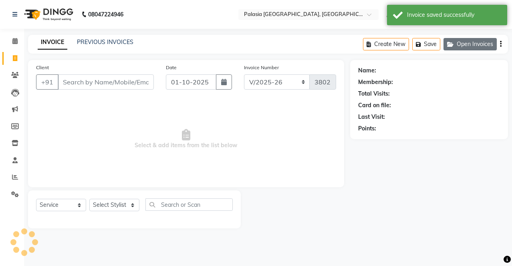
click at [472, 45] on button "Open Invoices" at bounding box center [469, 44] width 53 height 12
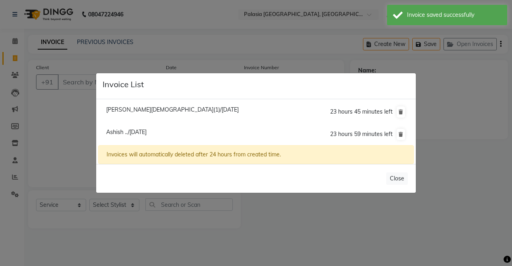
click at [117, 110] on span "[PERSON_NAME][DEMOGRAPHIC_DATA](1)/[DATE]" at bounding box center [172, 109] width 133 height 7
type input "9864559633"
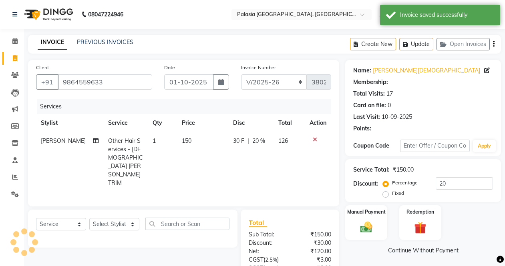
type input "0"
select select "1: Object"
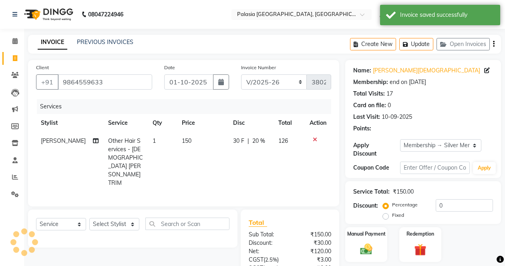
type input "20"
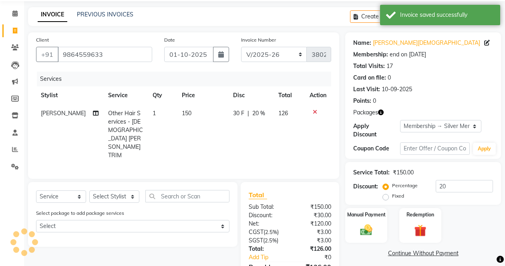
scroll to position [55, 0]
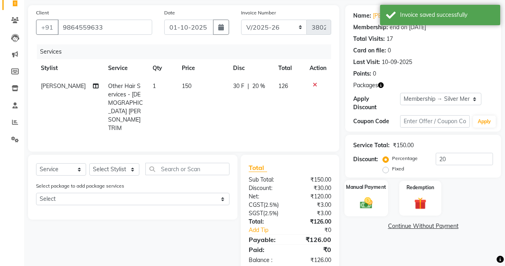
click at [369, 197] on img at bounding box center [366, 203] width 20 height 14
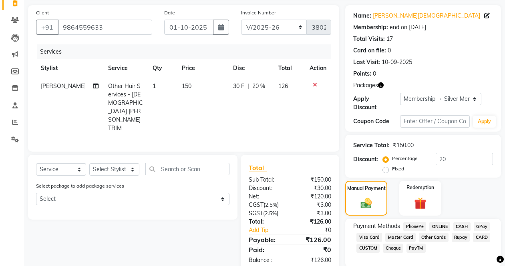
click at [422, 250] on span "PayTM" at bounding box center [416, 248] width 19 height 9
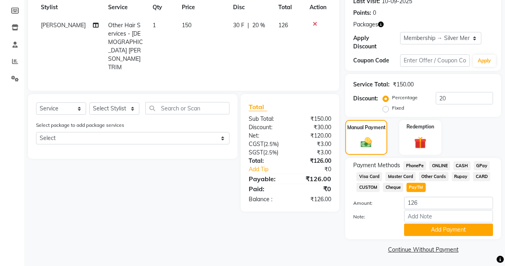
scroll to position [117, 0]
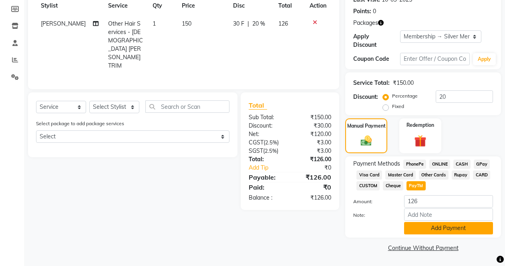
click at [455, 229] on button "Add Payment" at bounding box center [448, 228] width 89 height 12
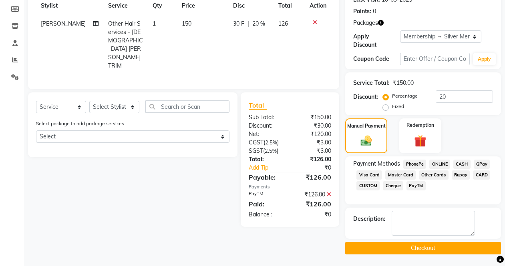
click at [430, 248] on button "Checkout" at bounding box center [423, 248] width 156 height 12
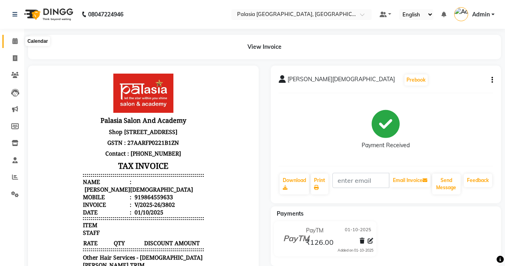
click at [17, 40] on icon at bounding box center [14, 41] width 5 height 6
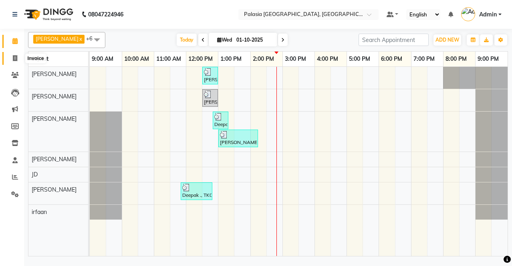
click at [16, 60] on icon at bounding box center [15, 58] width 4 height 6
select select "service"
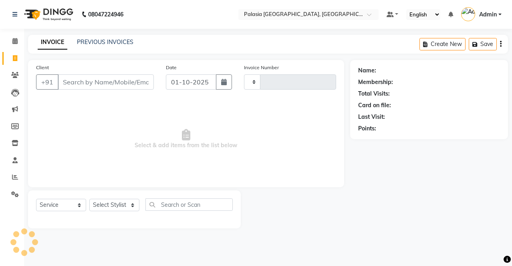
type input "3803"
select select "6009"
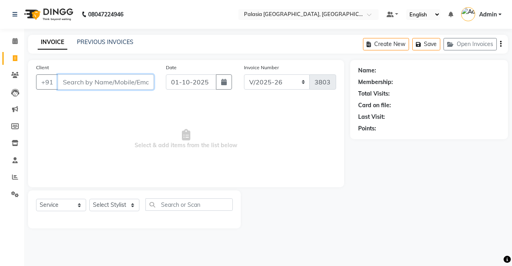
click at [89, 81] on input "Client" at bounding box center [106, 82] width 96 height 15
paste input "9867694145"
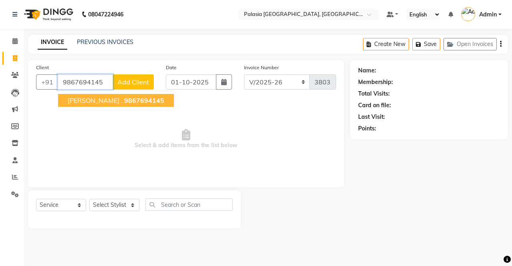
click at [89, 100] on span "[PERSON_NAME] ." at bounding box center [95, 101] width 55 height 8
type input "9867694145"
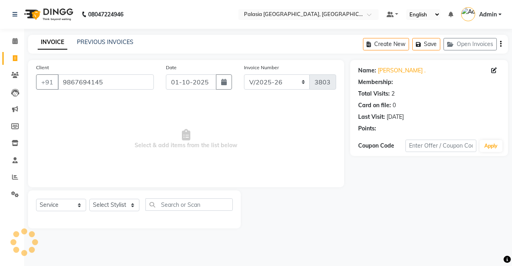
select select "1: Object"
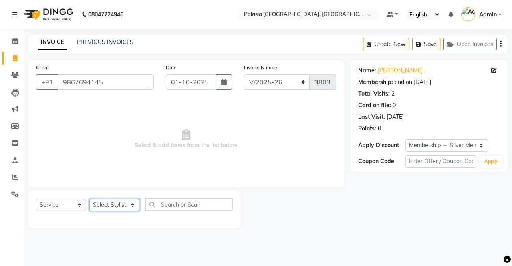
click at [132, 202] on select "Select Stylist [PERSON_NAME] Admin Aparna . [PERSON_NAME] [PERSON_NAME] [PERSON…" at bounding box center [114, 205] width 50 height 12
select select "47232"
click at [89, 199] on select "Select Stylist [PERSON_NAME] Admin Aparna . [PERSON_NAME] [PERSON_NAME] [PERSON…" at bounding box center [114, 205] width 50 height 12
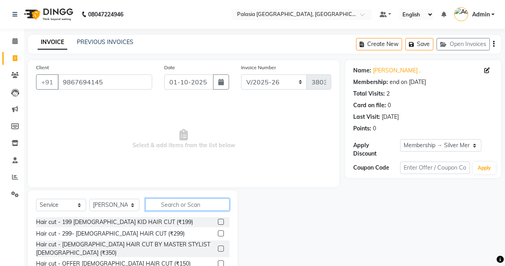
click at [184, 205] on input "text" at bounding box center [187, 205] width 84 height 12
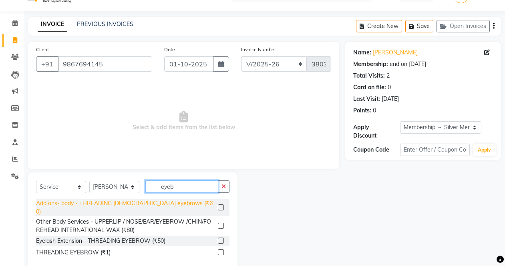
scroll to position [28, 0]
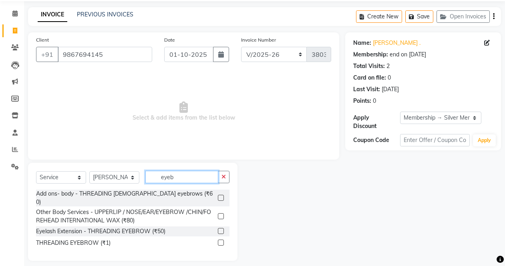
type input "eyeb"
click at [181, 227] on div "Eyelash Extension - THREADING EYEBROW (₹50)" at bounding box center [132, 232] width 193 height 10
click at [221, 228] on label at bounding box center [221, 231] width 6 height 6
click at [221, 229] on input "checkbox" at bounding box center [220, 231] width 5 height 5
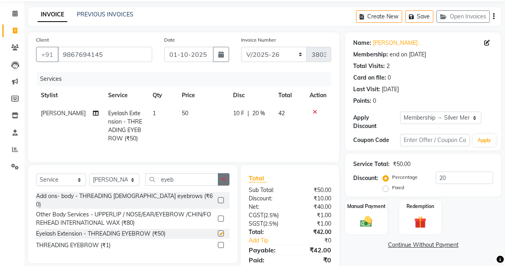
checkbox input "false"
click at [222, 182] on icon "button" at bounding box center [224, 180] width 4 height 6
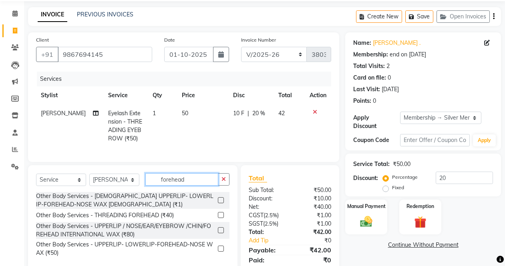
type input "forehead"
click at [221, 218] on label at bounding box center [221, 215] width 6 height 6
click at [221, 218] on input "checkbox" at bounding box center [220, 215] width 5 height 5
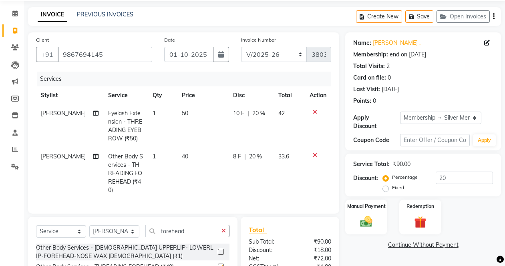
checkbox input "false"
click at [191, 229] on input "forehead" at bounding box center [181, 231] width 73 height 12
type input "f"
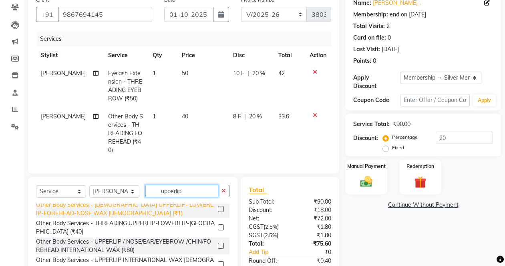
scroll to position [40, 0]
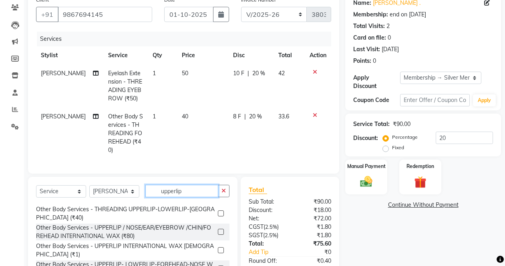
type input "upperlip"
click at [218, 211] on label at bounding box center [221, 214] width 6 height 6
click at [218, 212] on input "checkbox" at bounding box center [220, 214] width 5 height 5
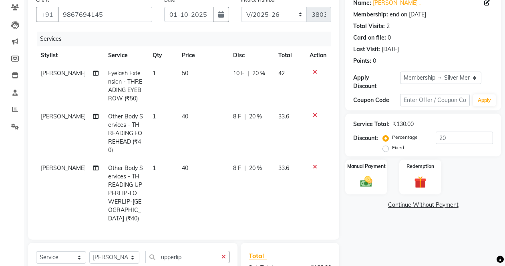
checkbox input "false"
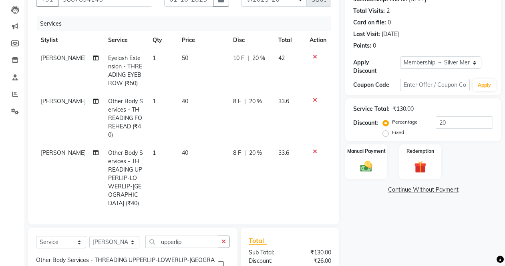
scroll to position [175, 0]
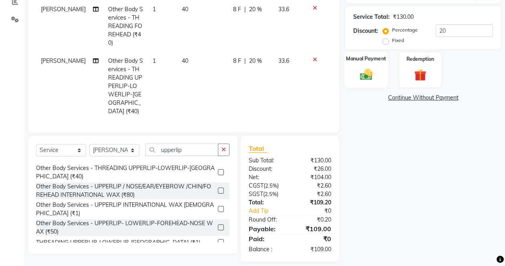
click at [350, 73] on div "Manual Payment" at bounding box center [367, 70] width 44 height 36
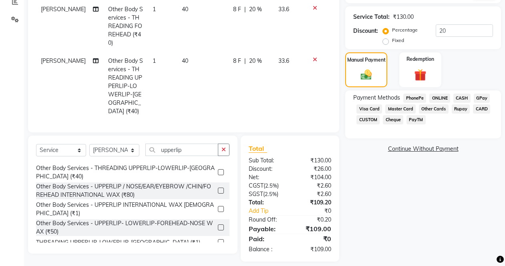
click at [458, 95] on span "CASH" at bounding box center [461, 98] width 17 height 9
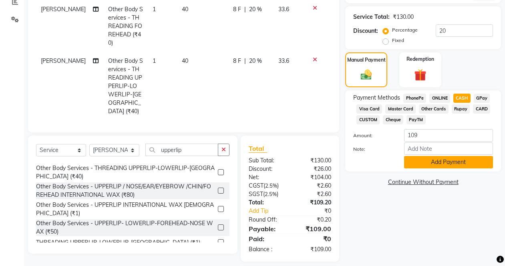
click at [446, 163] on button "Add Payment" at bounding box center [448, 162] width 89 height 12
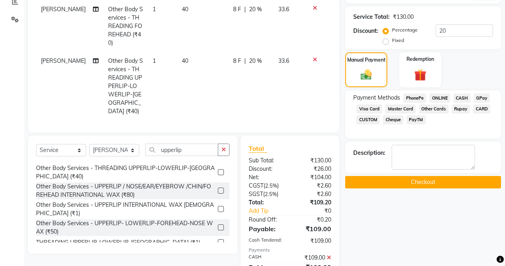
click at [425, 182] on button "Checkout" at bounding box center [423, 182] width 156 height 12
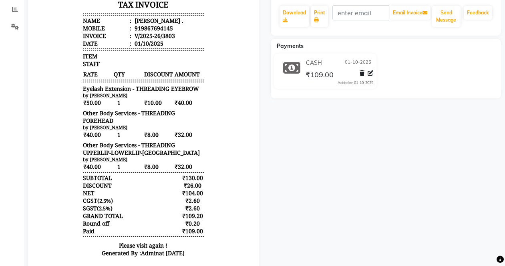
scroll to position [8, 0]
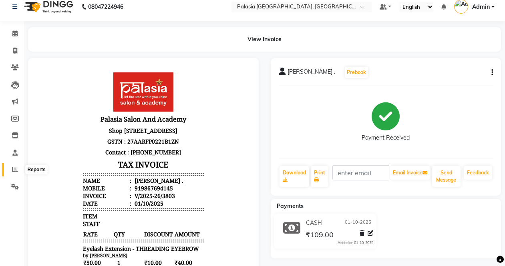
click at [19, 171] on span at bounding box center [15, 169] width 14 height 9
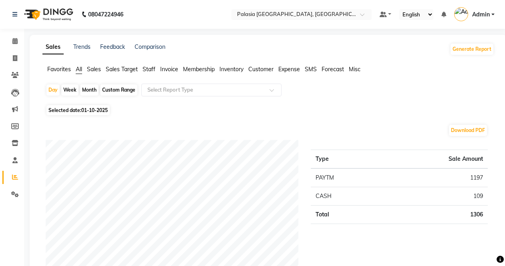
click at [148, 71] on span "Staff" at bounding box center [149, 69] width 13 height 7
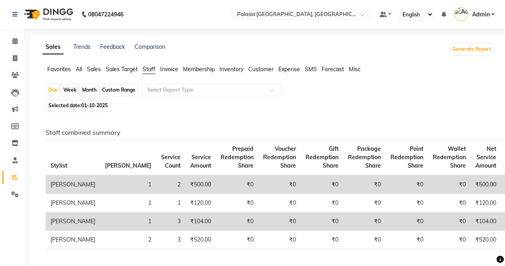
click at [99, 108] on span "01-10-2025" at bounding box center [94, 106] width 26 height 6
select select "10"
select select "2025"
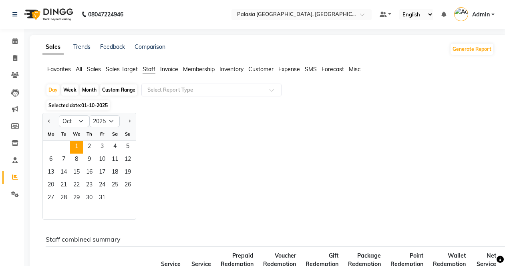
click at [118, 90] on div "Custom Range" at bounding box center [118, 90] width 37 height 11
select select "10"
select select "2025"
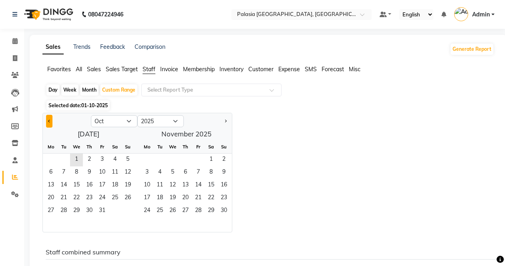
click at [48, 123] on button "Previous month" at bounding box center [49, 121] width 6 height 13
select select "9"
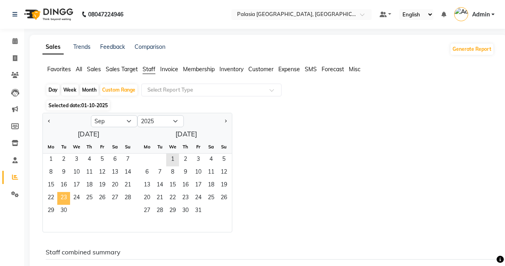
click at [66, 197] on span "23" at bounding box center [63, 198] width 13 height 13
click at [60, 211] on span "30" at bounding box center [63, 211] width 13 height 13
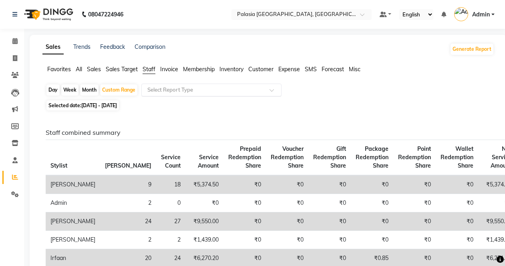
click at [181, 92] on input "text" at bounding box center [203, 90] width 115 height 8
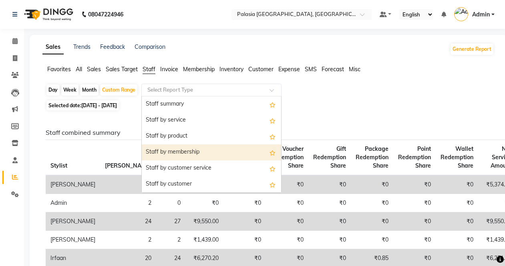
click at [183, 152] on div "Staff by membership" at bounding box center [211, 153] width 139 height 16
select select "full_report"
select select "csv"
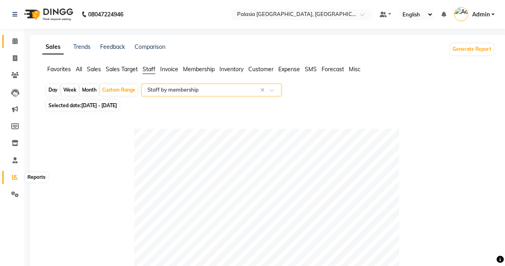
click at [11, 39] on span at bounding box center [15, 41] width 14 height 9
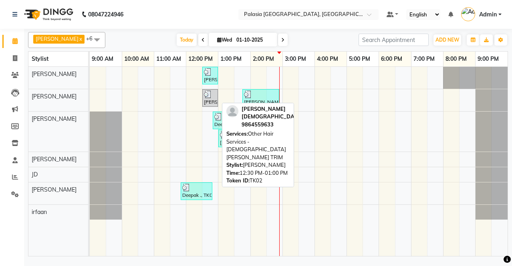
click at [213, 100] on div "[PERSON_NAME], TK02, 12:30 PM-01:00 PM, Other Hair Services - [DEMOGRAPHIC_DATA…" at bounding box center [210, 98] width 14 height 15
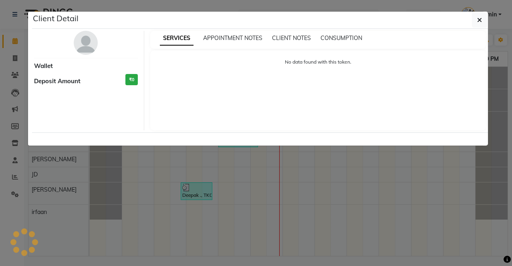
select select "3"
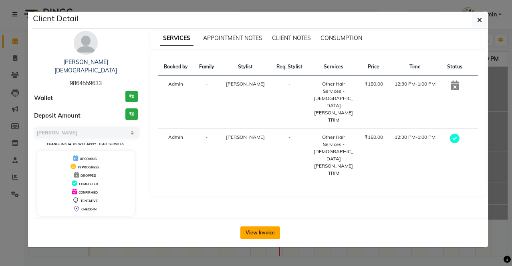
click at [250, 228] on button "View Invoice" at bounding box center [260, 233] width 40 height 13
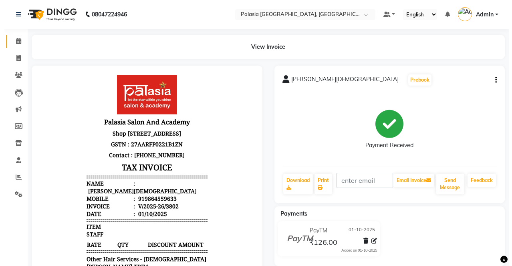
scroll to position [6, 0]
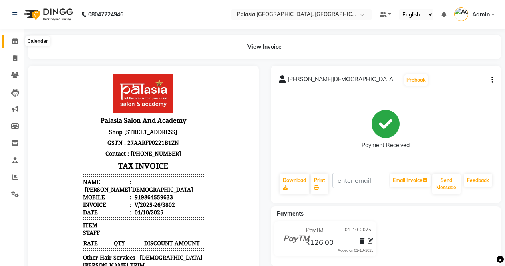
click at [18, 43] on icon at bounding box center [14, 41] width 5 height 6
